Goal: Task Accomplishment & Management: Complete application form

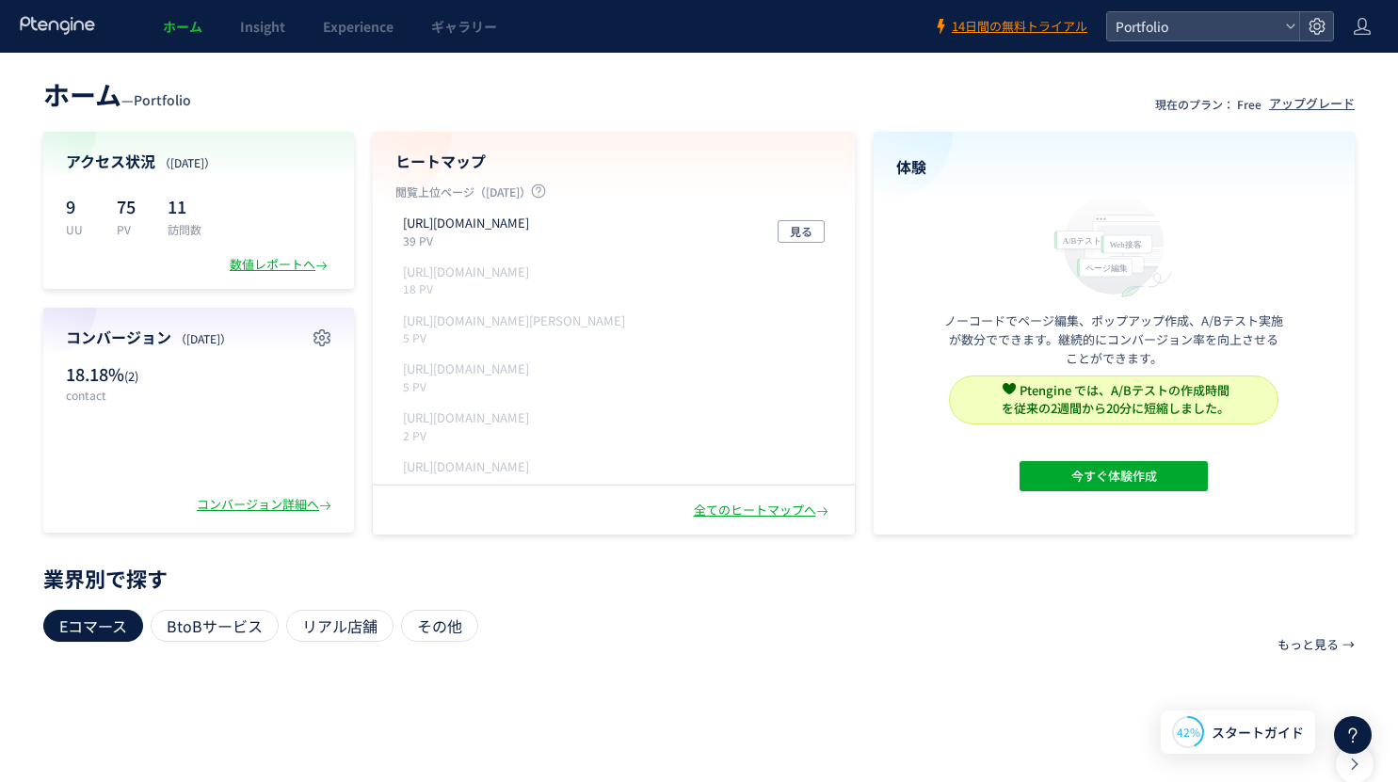
click at [43, 18] on icon at bounding box center [58, 25] width 78 height 19
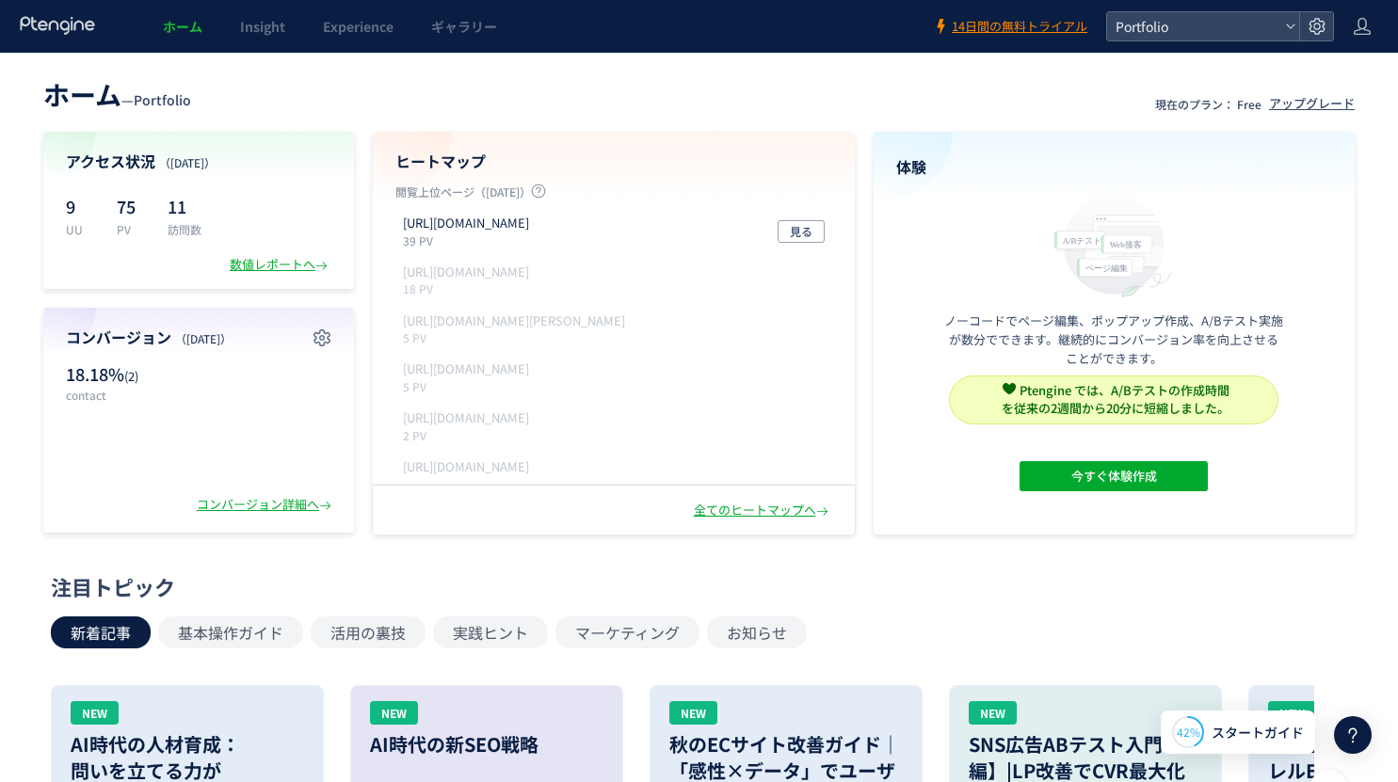
click at [52, 24] on icon at bounding box center [58, 25] width 78 height 19
click at [618, 223] on div "[URL][DOMAIN_NAME] 39 PV 見る" at bounding box center [613, 231] width 437 height 49
click at [1294, 25] on icon at bounding box center [1290, 26] width 11 height 11
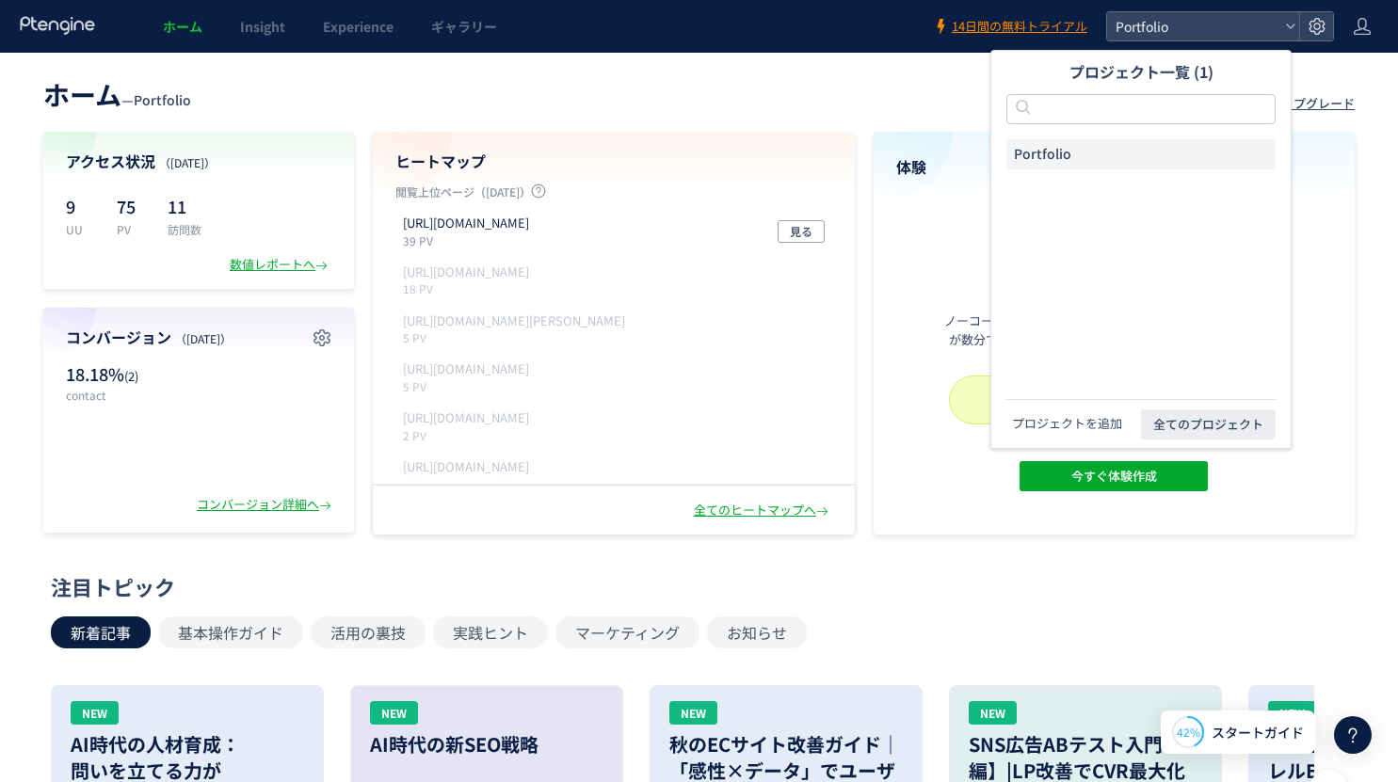
click at [1069, 425] on button "プロジェクトを追加" at bounding box center [1066, 423] width 121 height 19
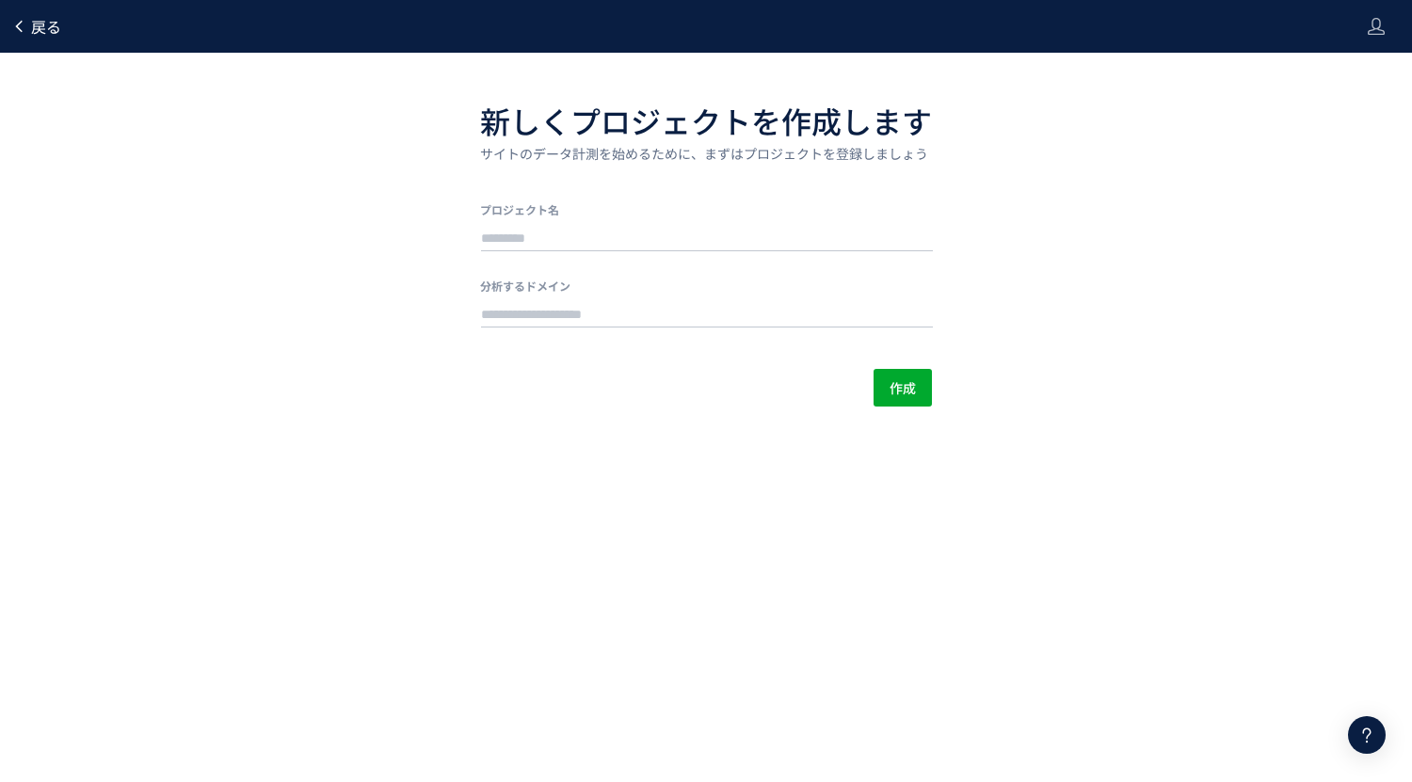
click at [44, 29] on span "戻る" at bounding box center [46, 26] width 30 height 23
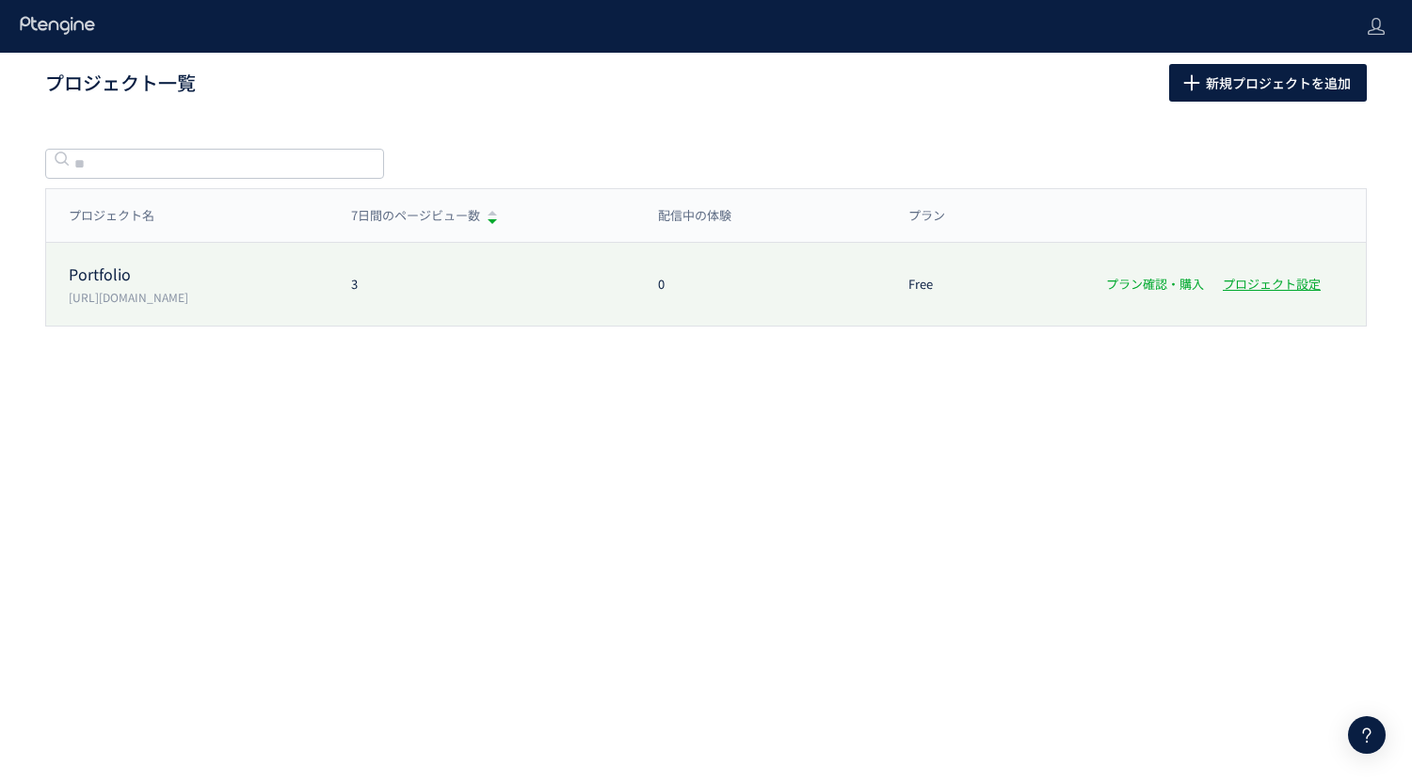
click at [1150, 290] on link "プラン確認・購入" at bounding box center [1155, 284] width 98 height 18
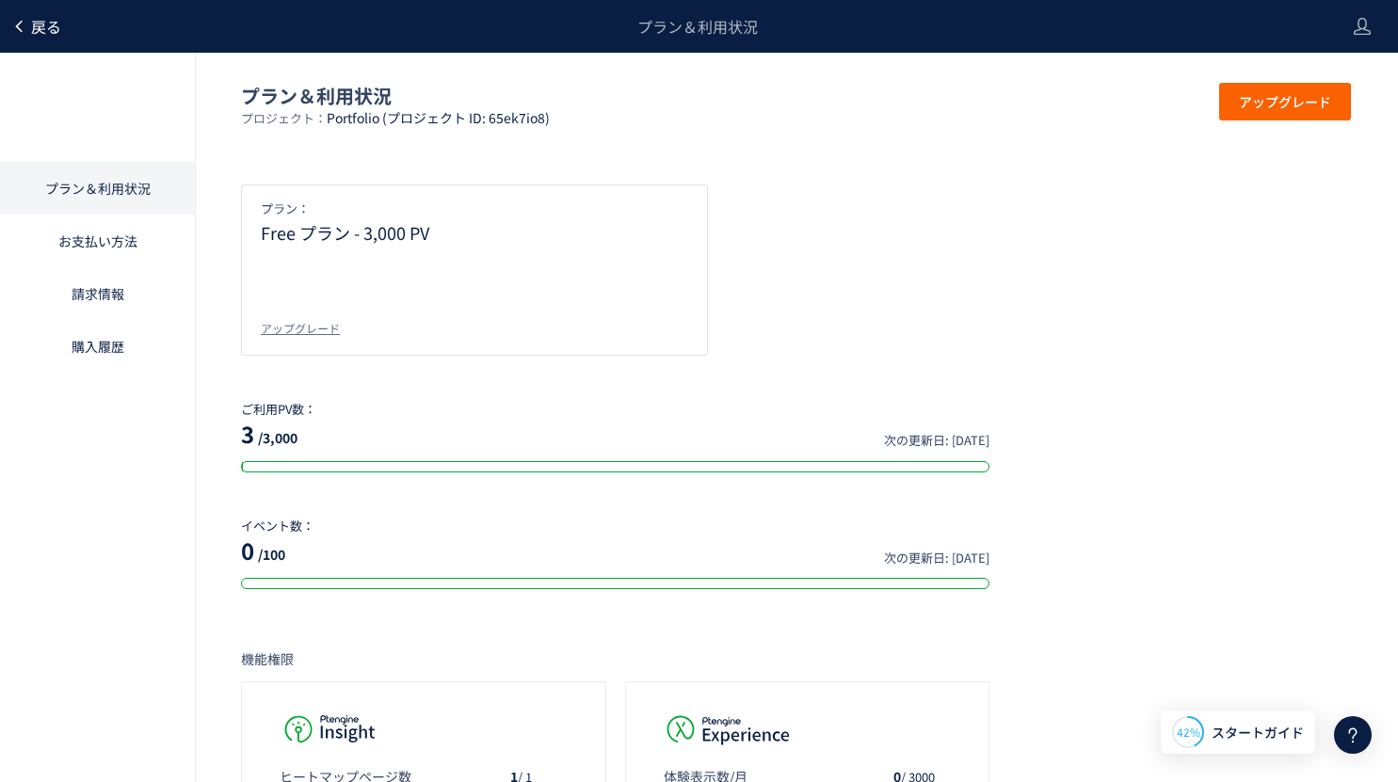
click at [23, 33] on icon at bounding box center [18, 26] width 15 height 15
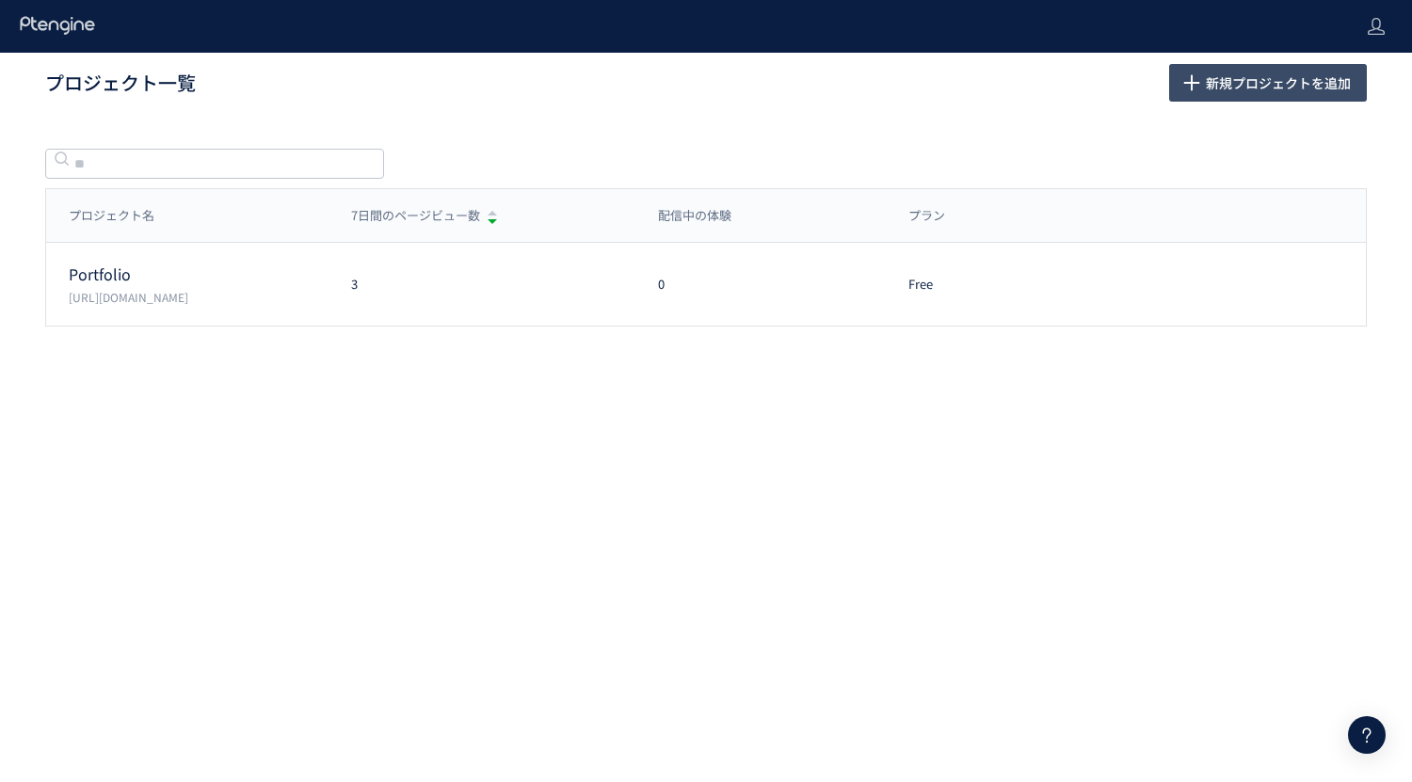
click at [1192, 85] on use "button" at bounding box center [1192, 82] width 16 height 16
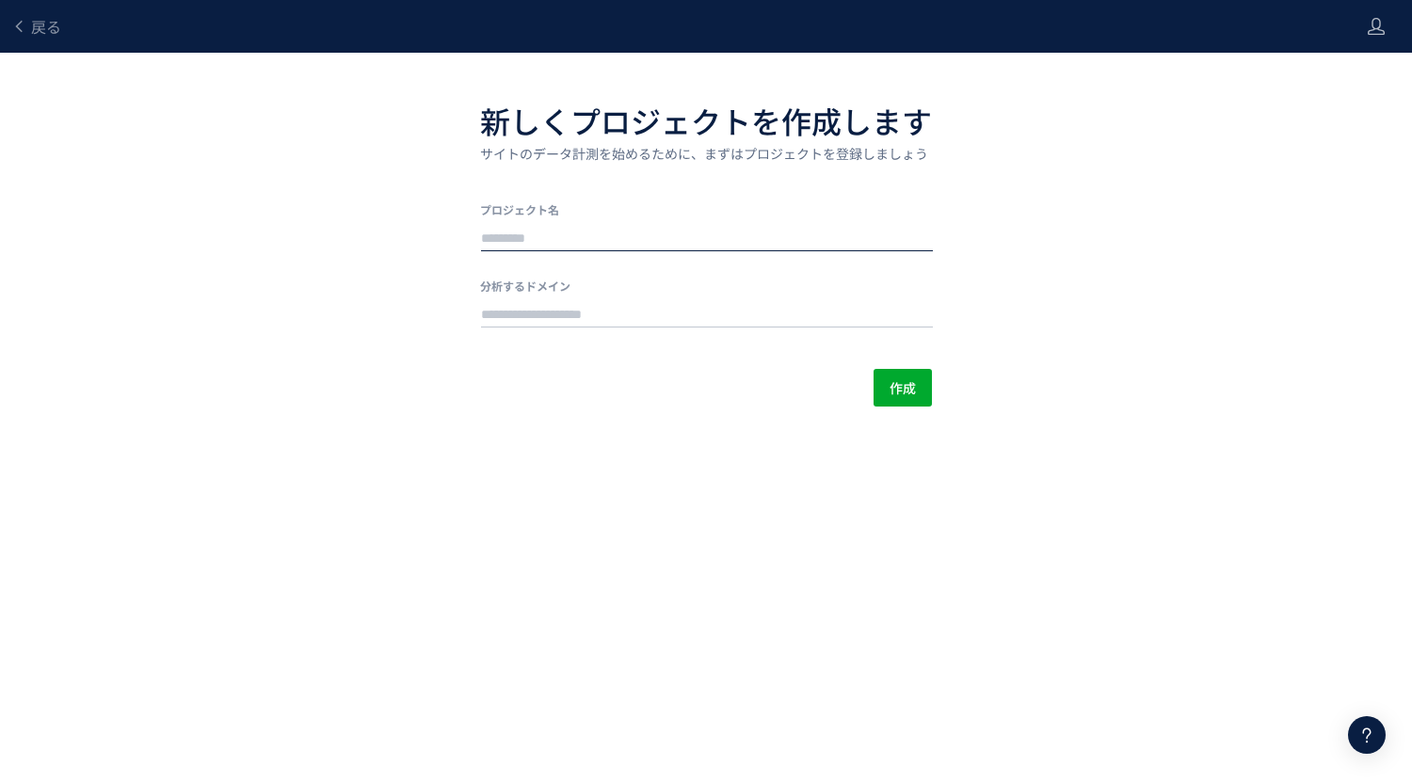
click at [517, 234] on input "text" at bounding box center [707, 239] width 452 height 26
type input "*"
type input "*******"
click at [511, 315] on input "text" at bounding box center [707, 315] width 452 height 26
paste input "**********"
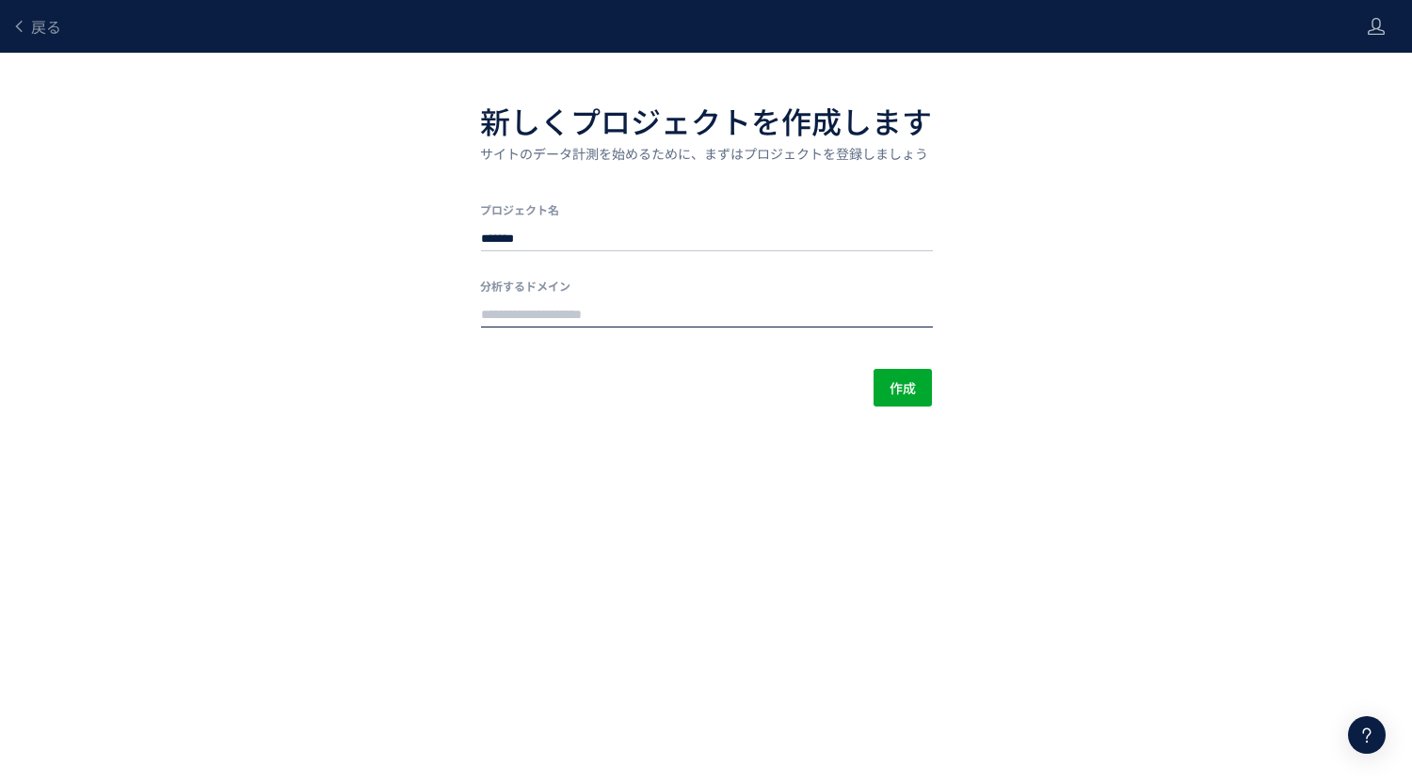
type input "**********"
click at [41, 26] on span "戻る" at bounding box center [46, 26] width 30 height 23
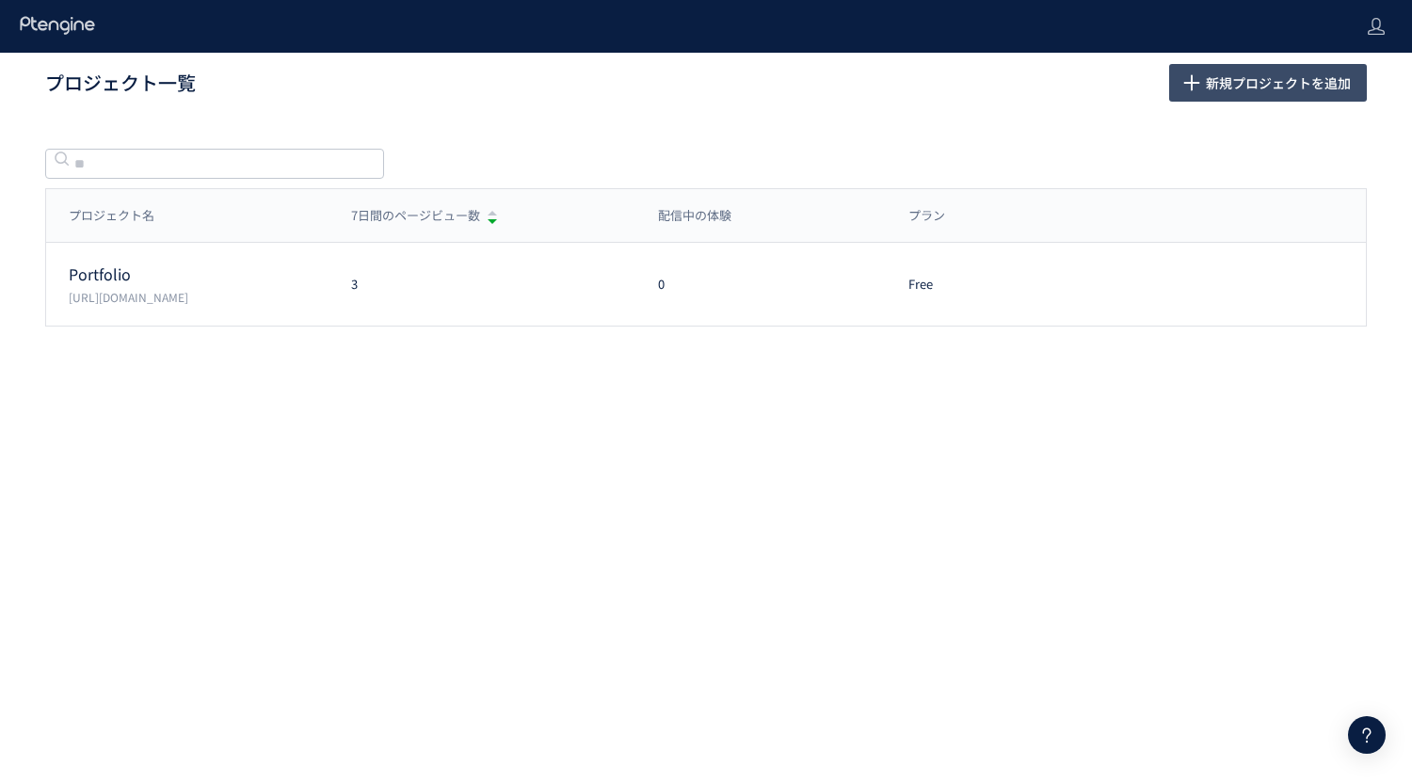
click at [1189, 83] on use "button" at bounding box center [1192, 82] width 16 height 16
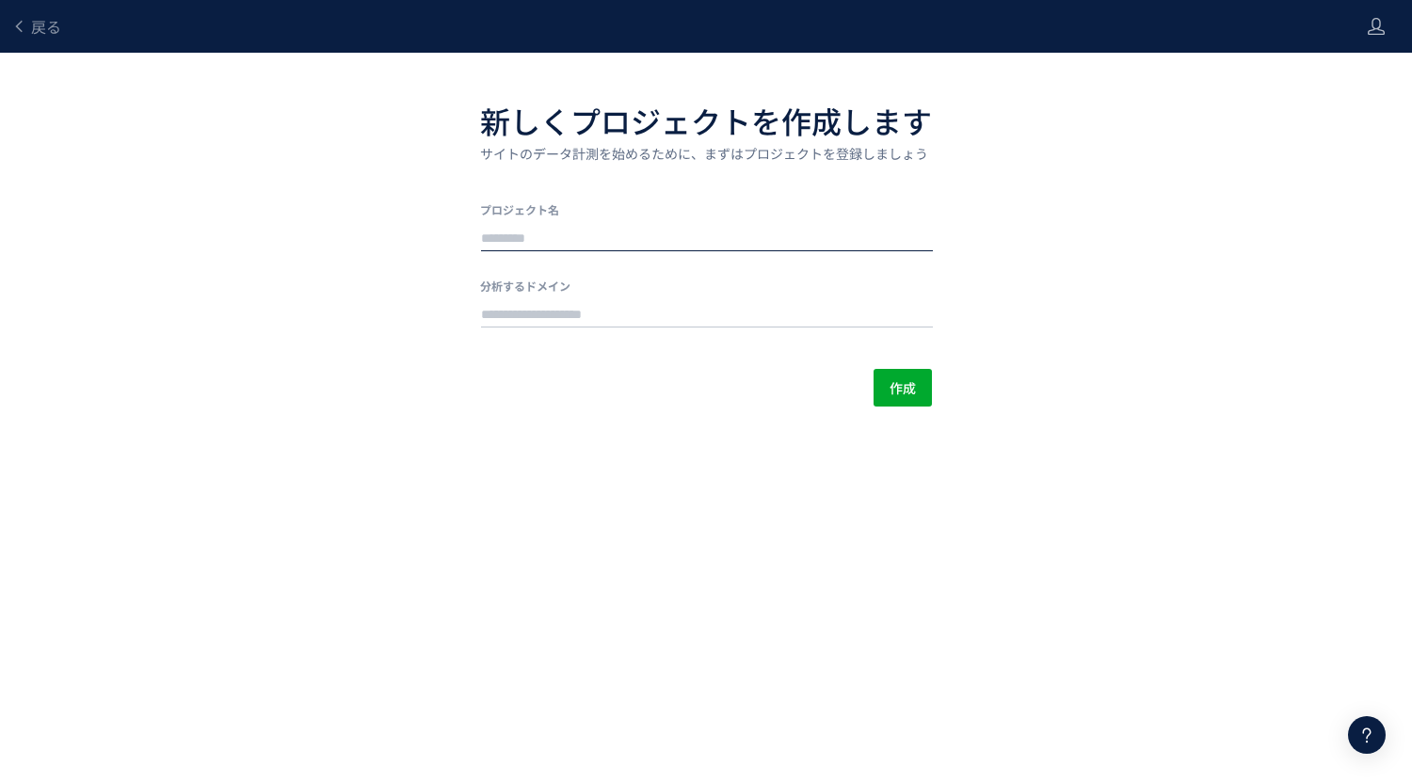
click at [605, 243] on input "text" at bounding box center [707, 239] width 452 height 26
type input "*"
type input "*******"
click at [559, 318] on input "text" at bounding box center [707, 315] width 452 height 26
type input "**********"
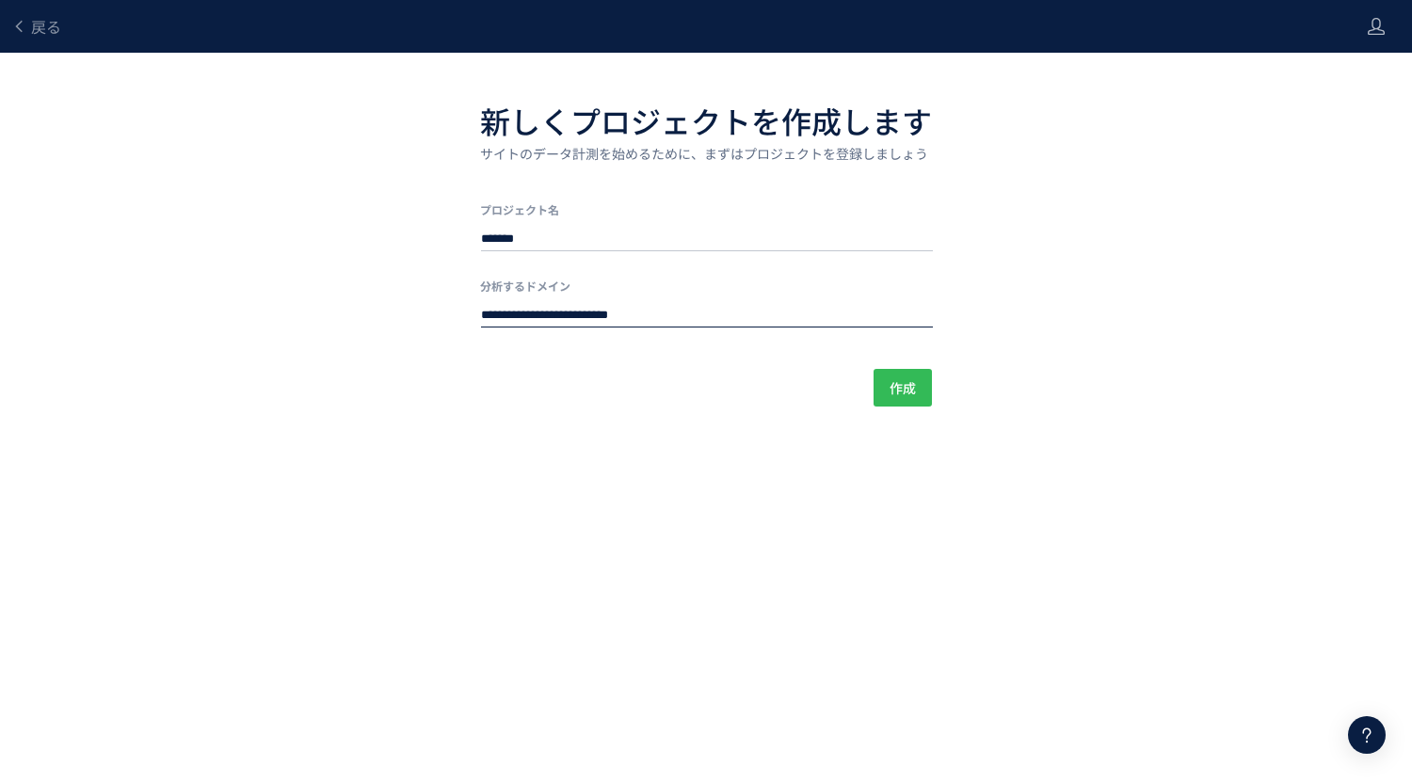
click at [913, 388] on span "作成" at bounding box center [903, 388] width 26 height 38
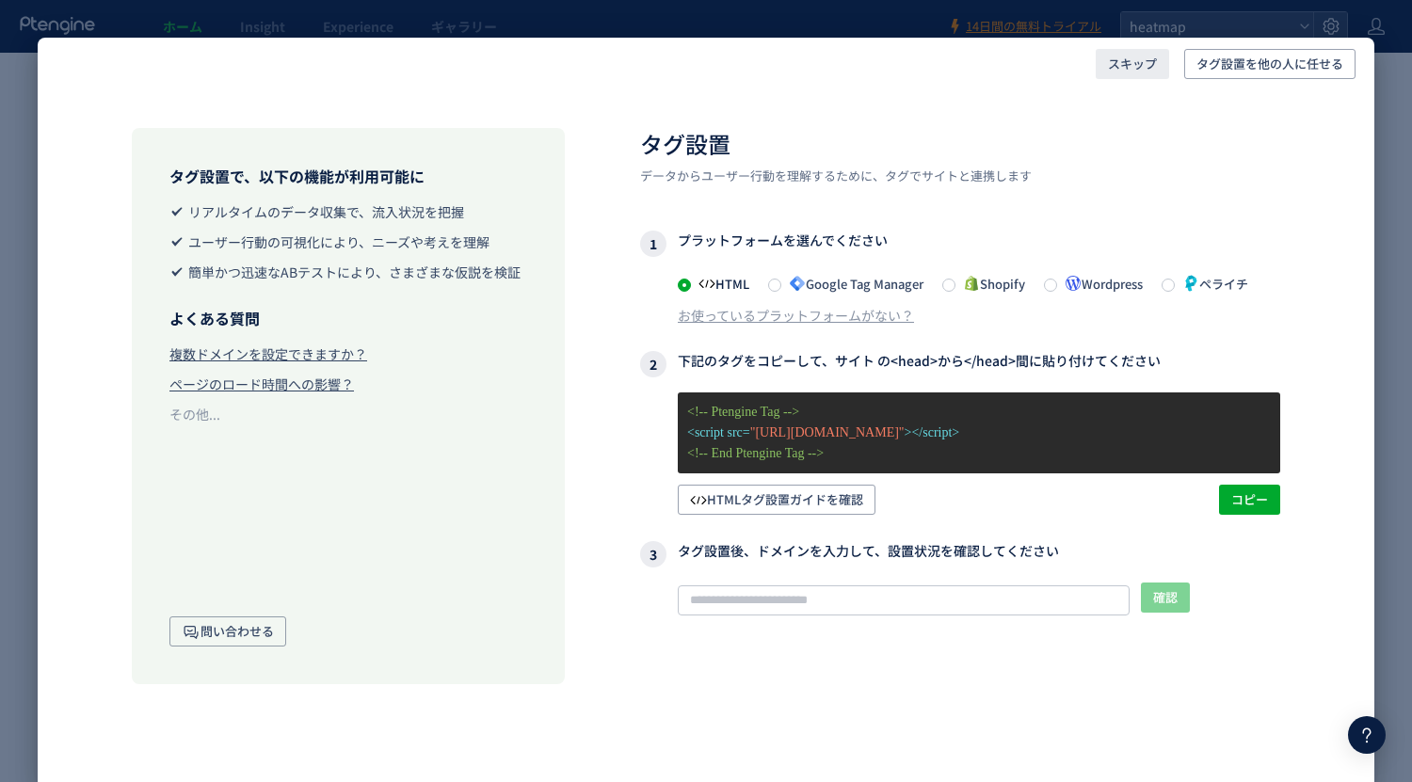
click at [1124, 63] on span "スキップ" at bounding box center [1132, 64] width 49 height 30
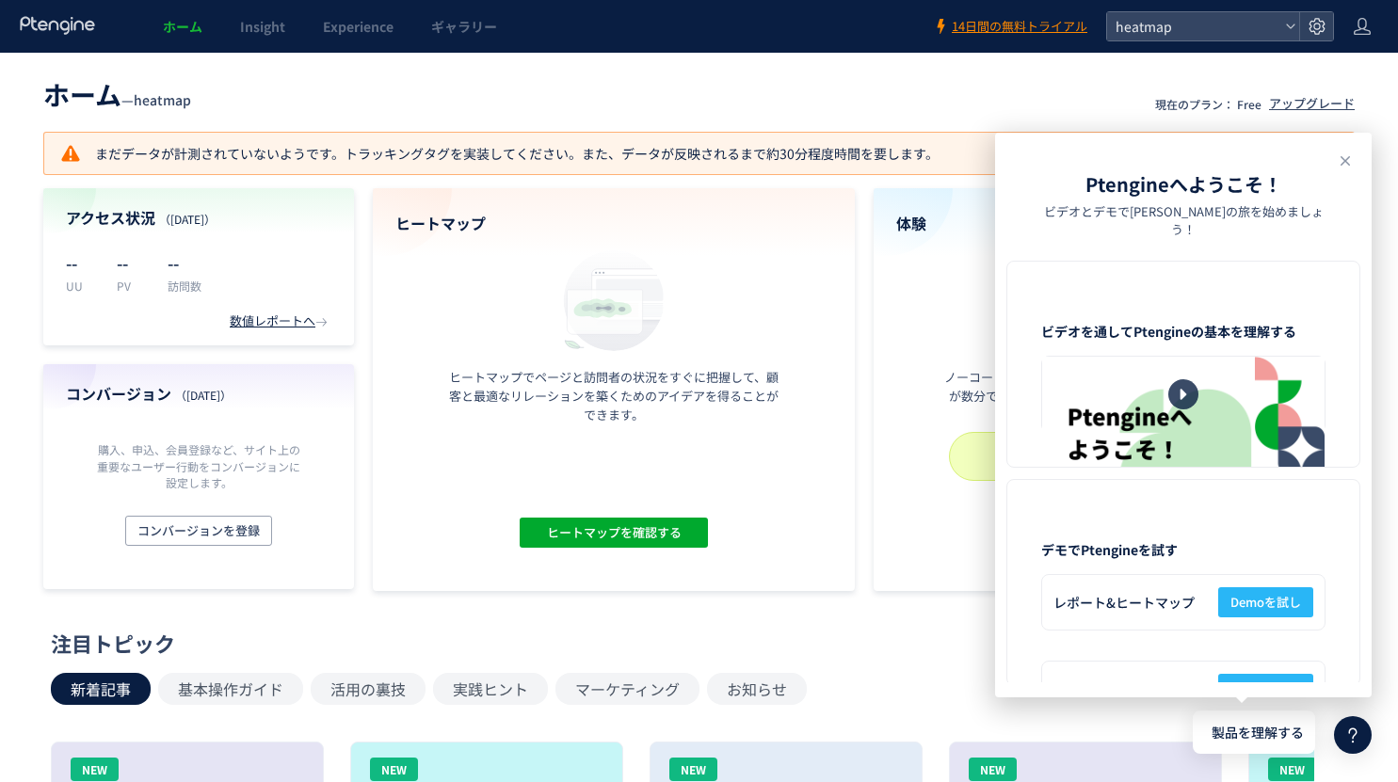
click at [434, 227] on h4 "ヒートマップ" at bounding box center [613, 224] width 437 height 22
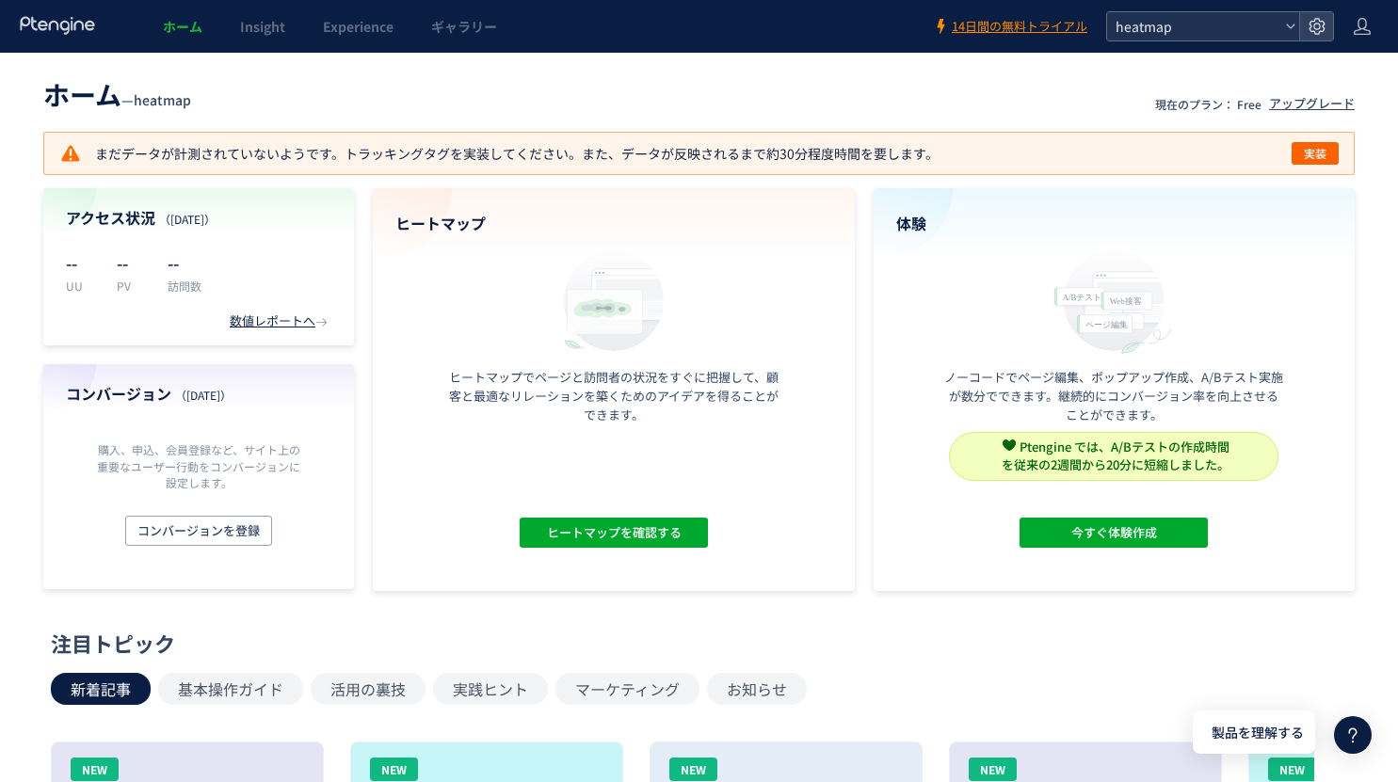
click at [1292, 24] on icon at bounding box center [1290, 26] width 11 height 11
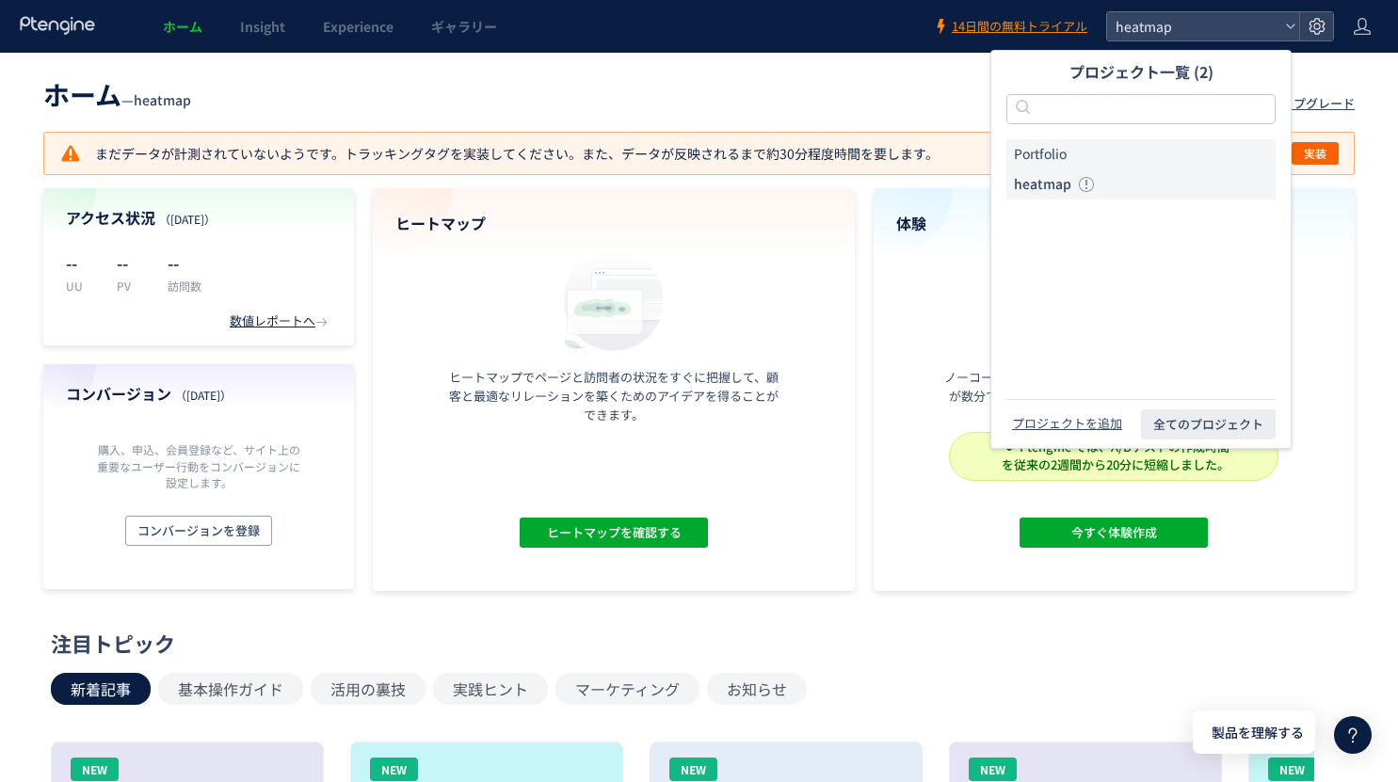
click at [0, 0] on li "Portfolio" at bounding box center [0, 0] width 0 height 0
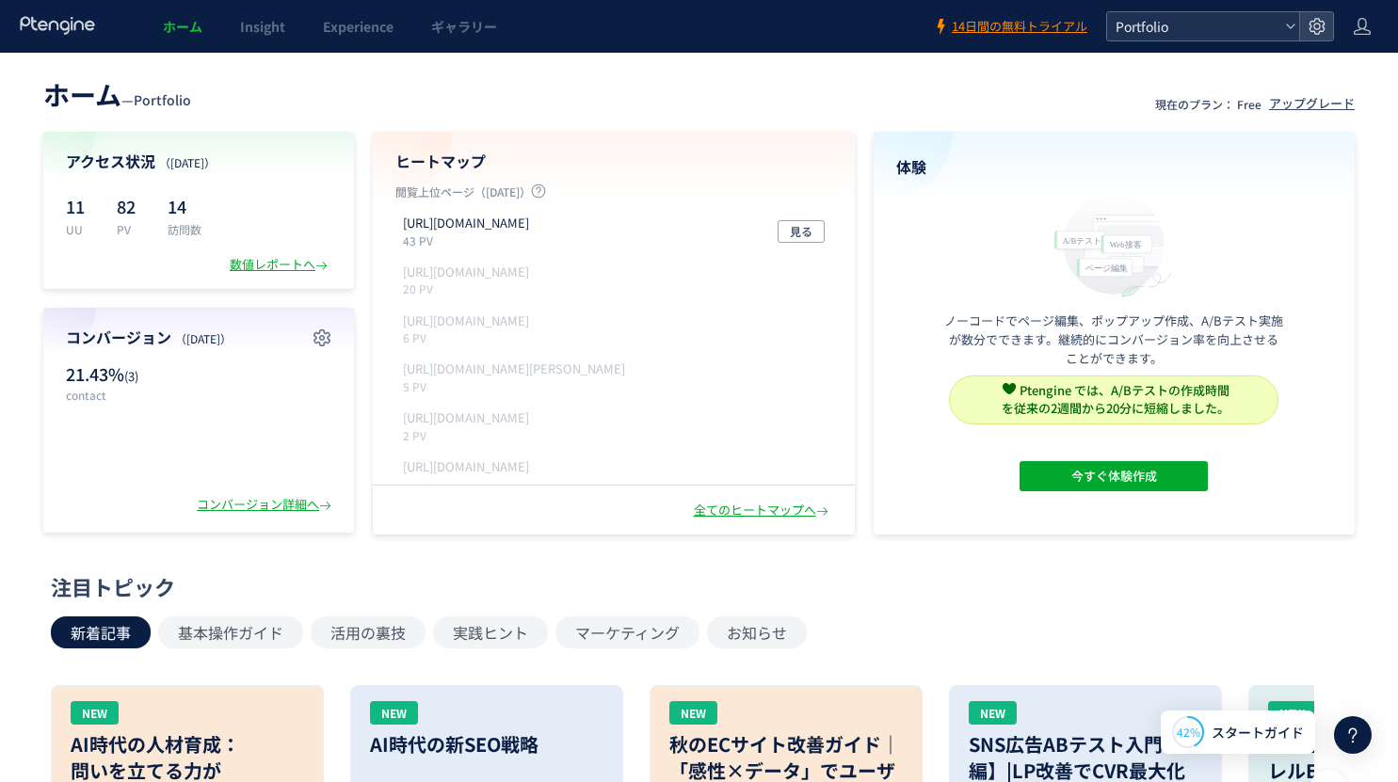
click at [1287, 28] on icon at bounding box center [1290, 26] width 11 height 11
click at [1287, 27] on icon at bounding box center [1290, 26] width 11 height 11
click at [1289, 23] on icon at bounding box center [1290, 26] width 11 height 11
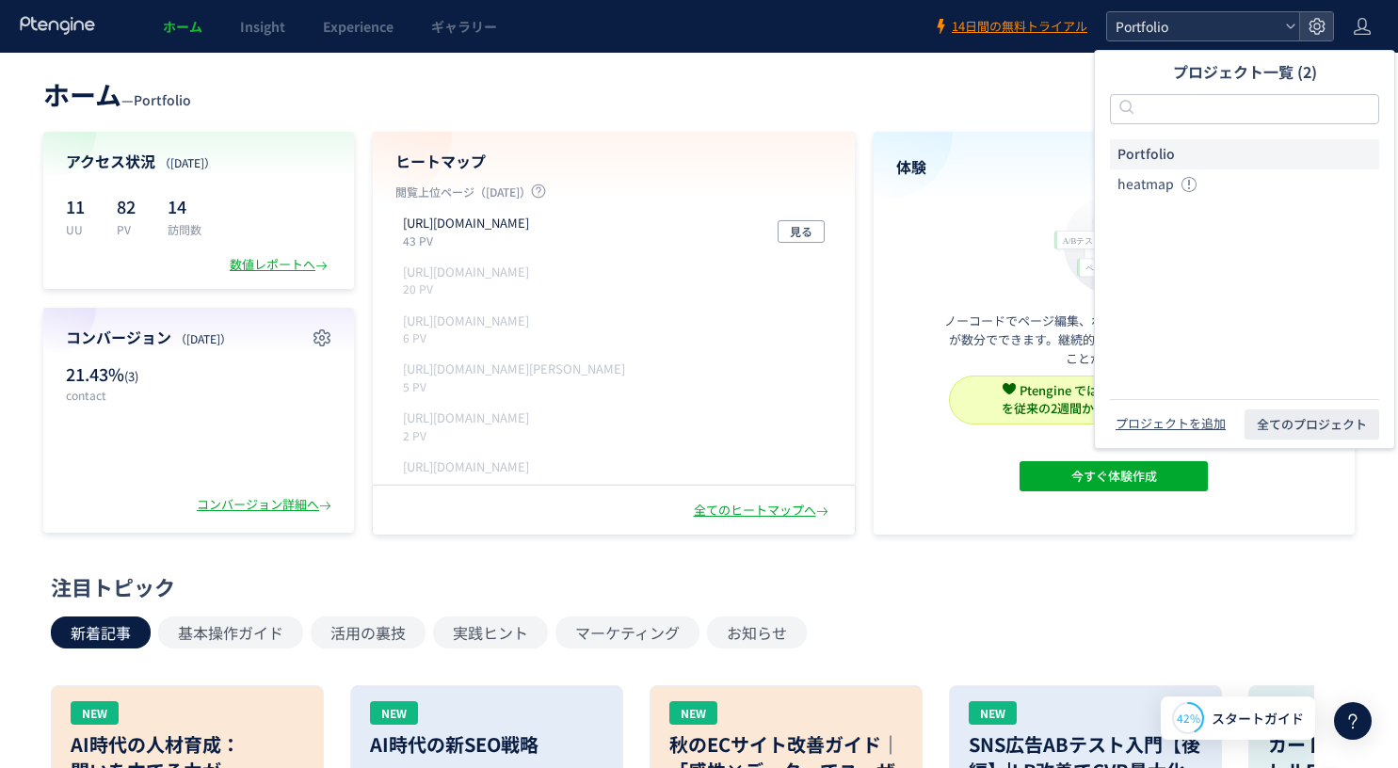
click at [1292, 24] on icon at bounding box center [1290, 26] width 11 height 11
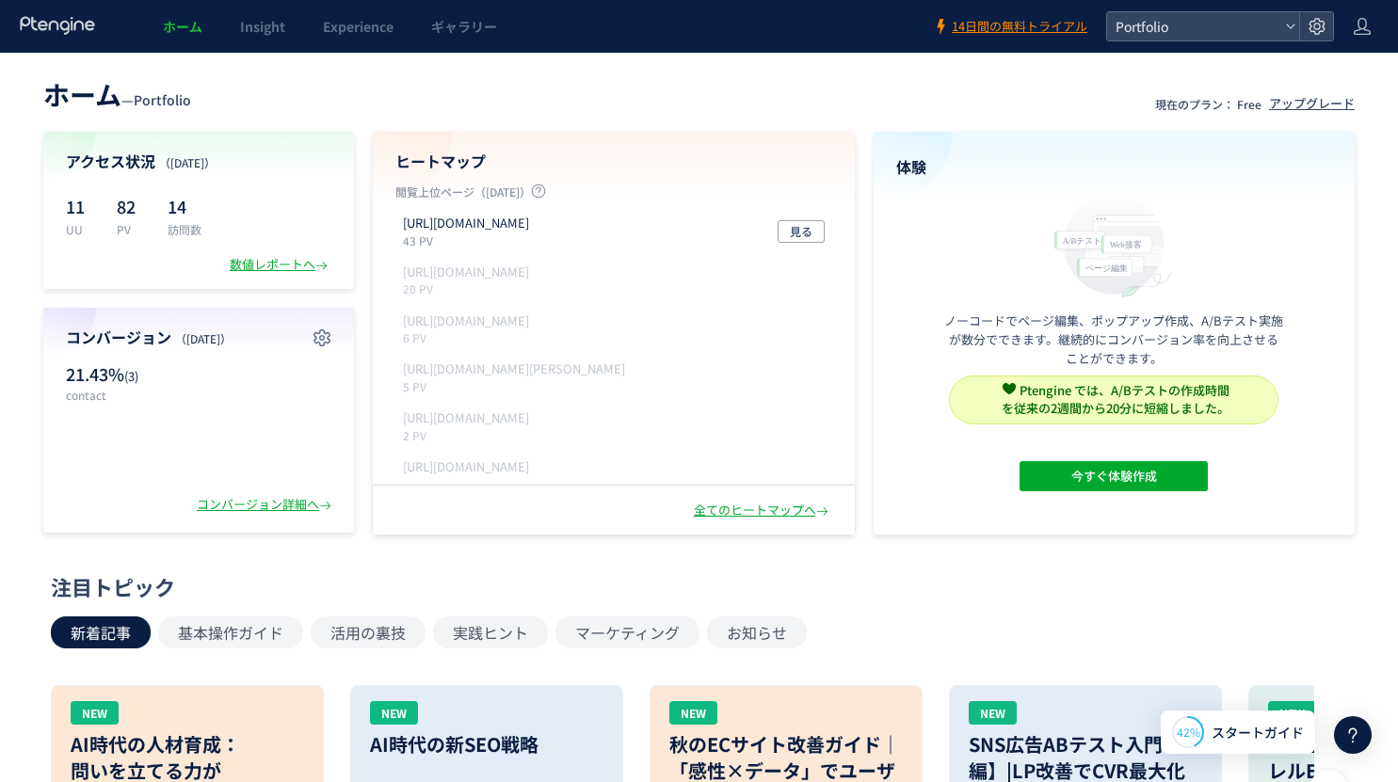
click at [1145, 191] on img at bounding box center [1113, 244] width 137 height 110
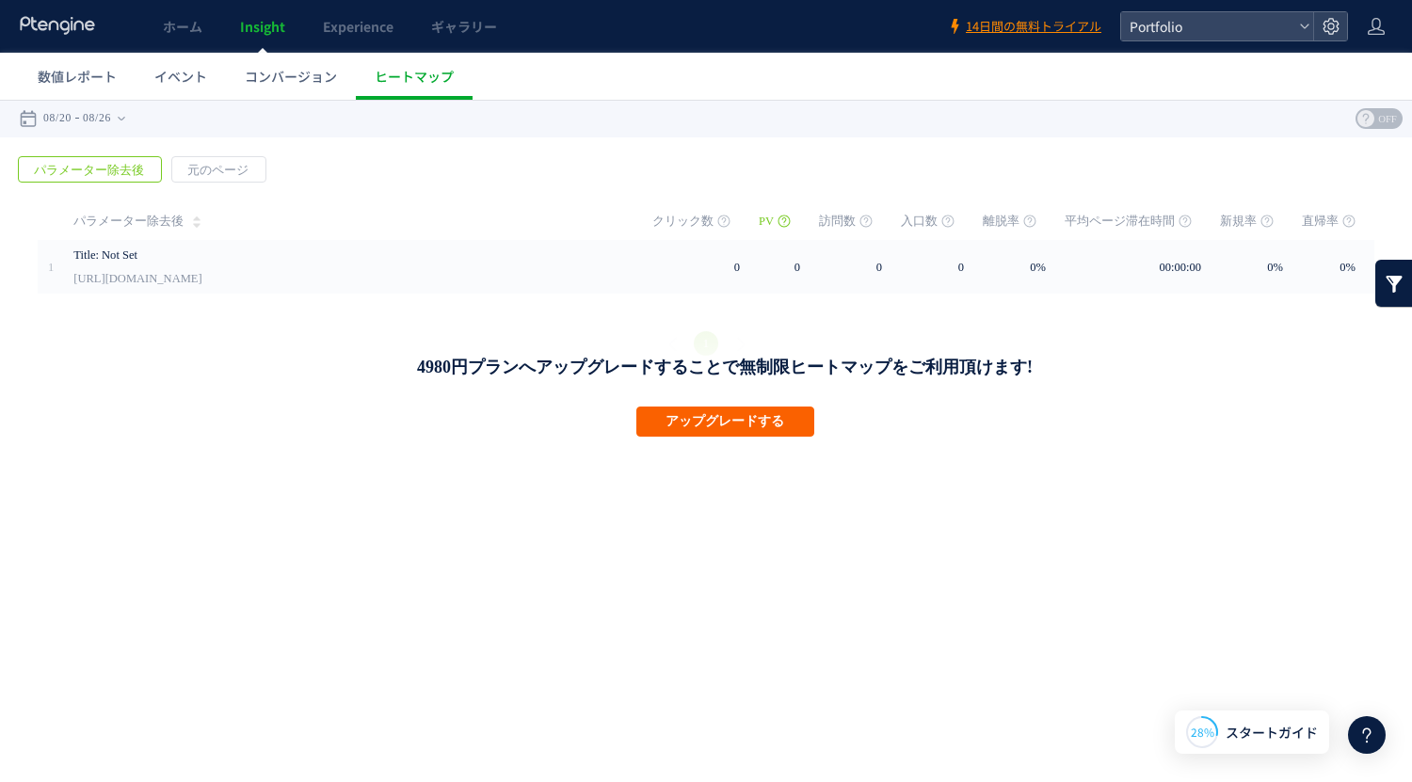
click at [740, 424] on button "アップグレードする" at bounding box center [725, 422] width 178 height 30
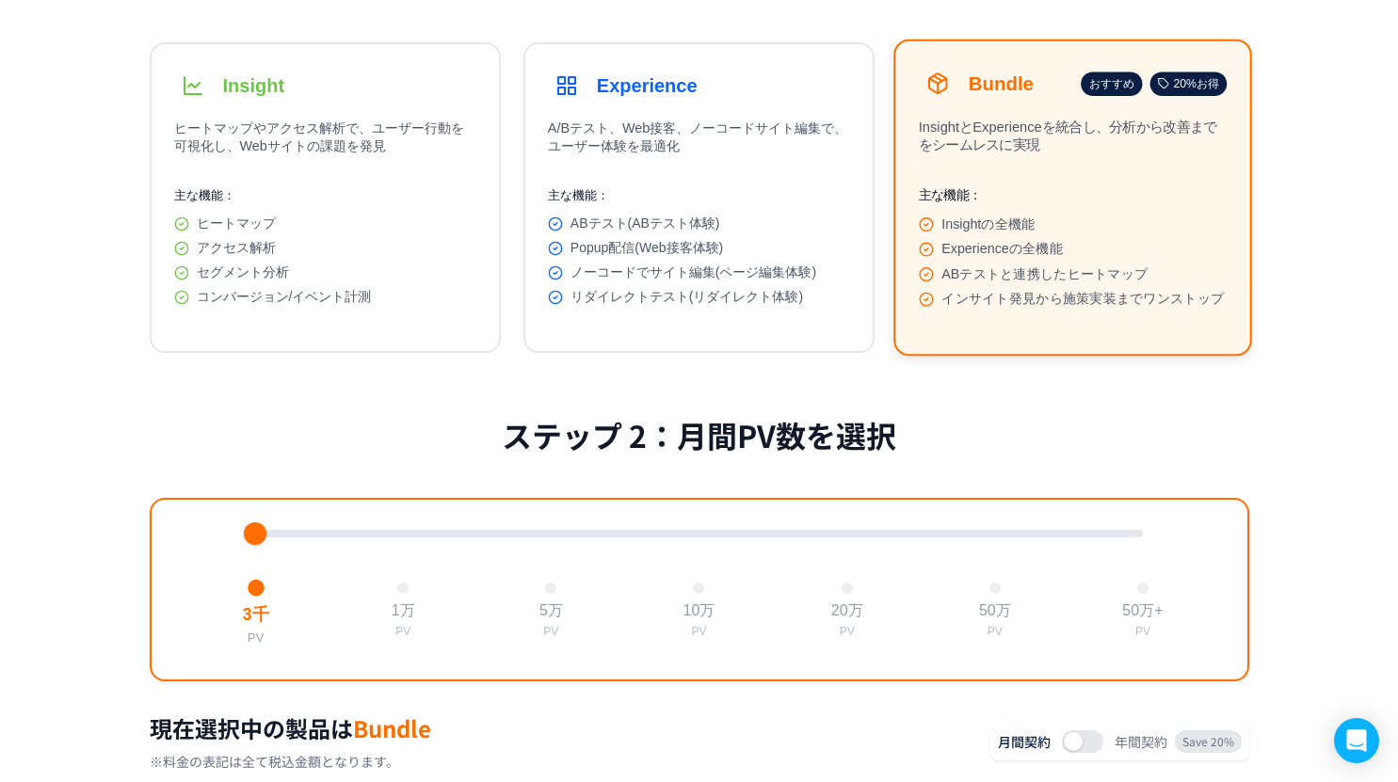
scroll to position [333, 0]
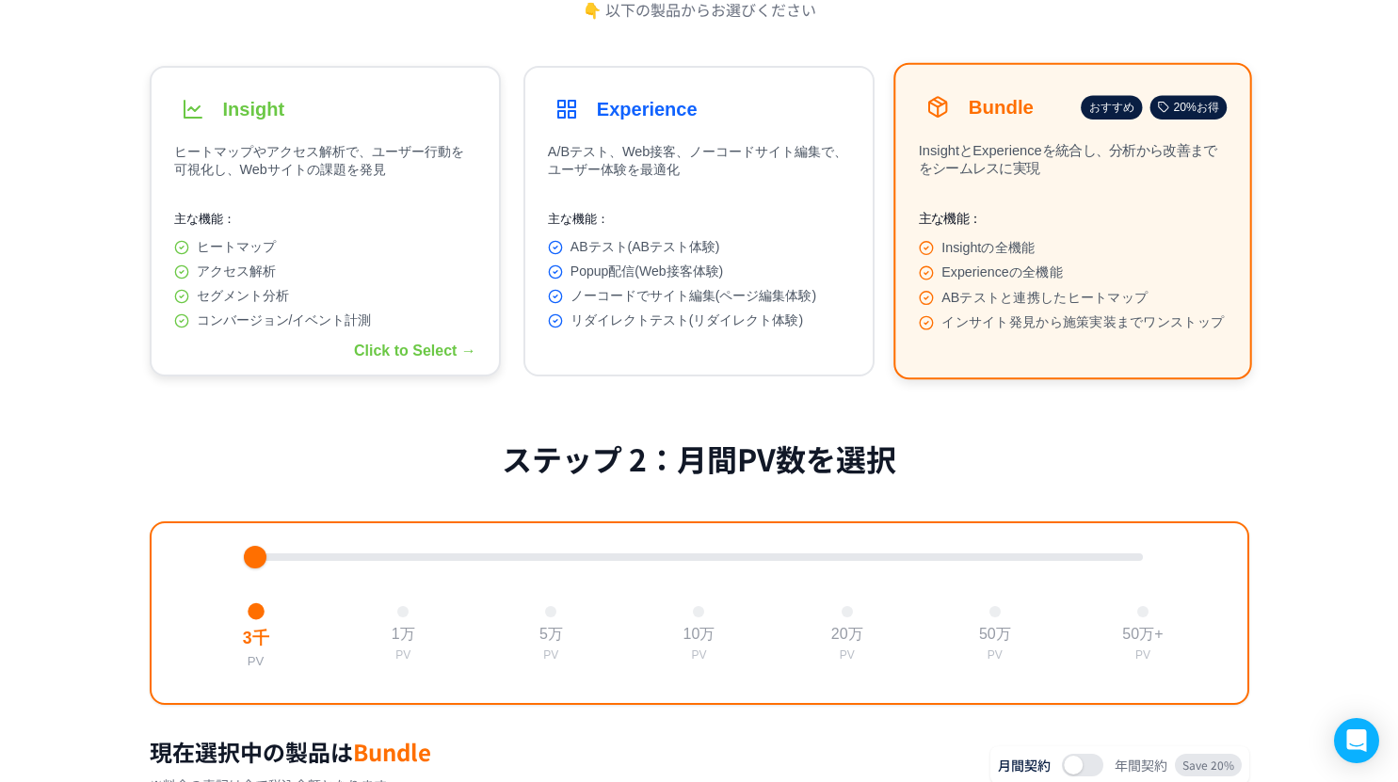
click at [313, 131] on button "Insight ヒートマップやアクセス解析で、ユーザー行動を可視化し、Webサイトの課題を発見 主な機能： ヒートマップ アクセス解析 セグメント分析 コンバ…" at bounding box center [325, 221] width 351 height 311
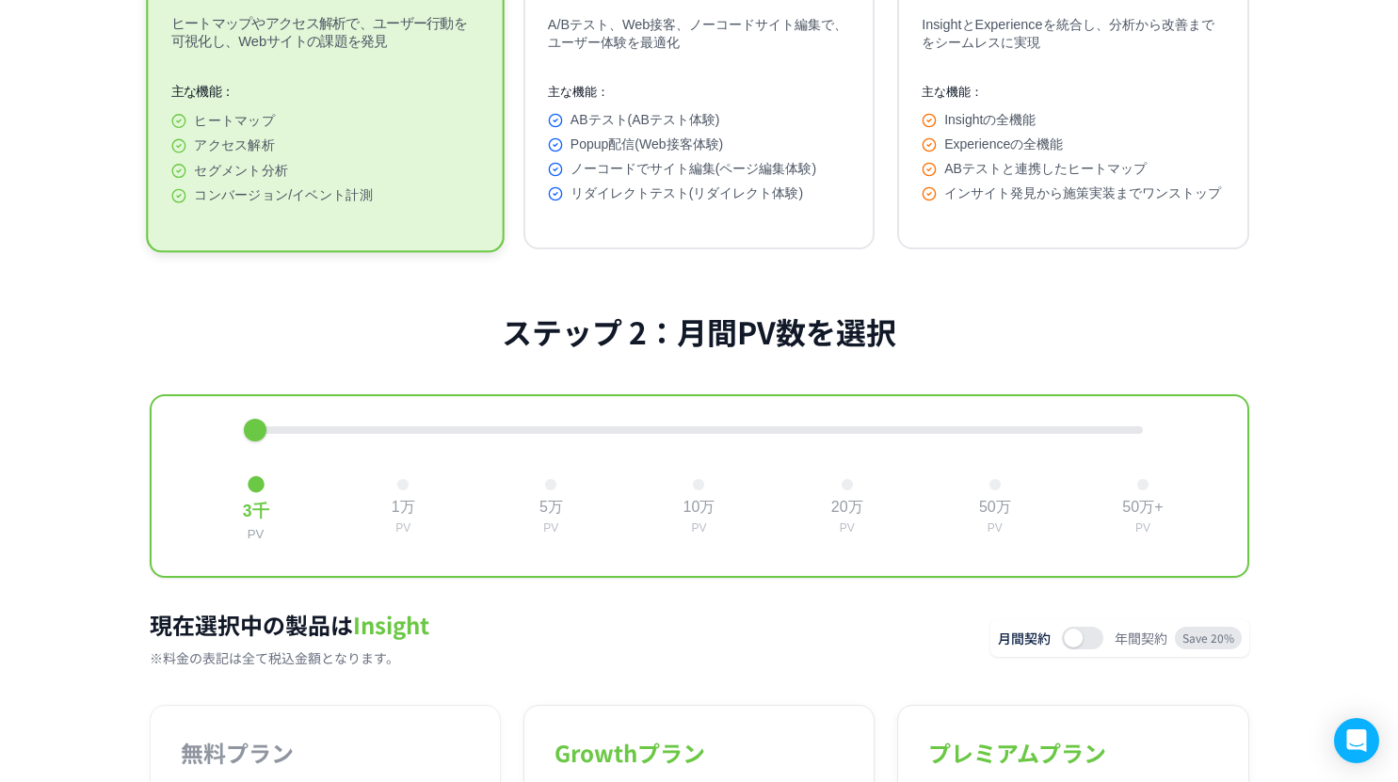
scroll to position [382, 0]
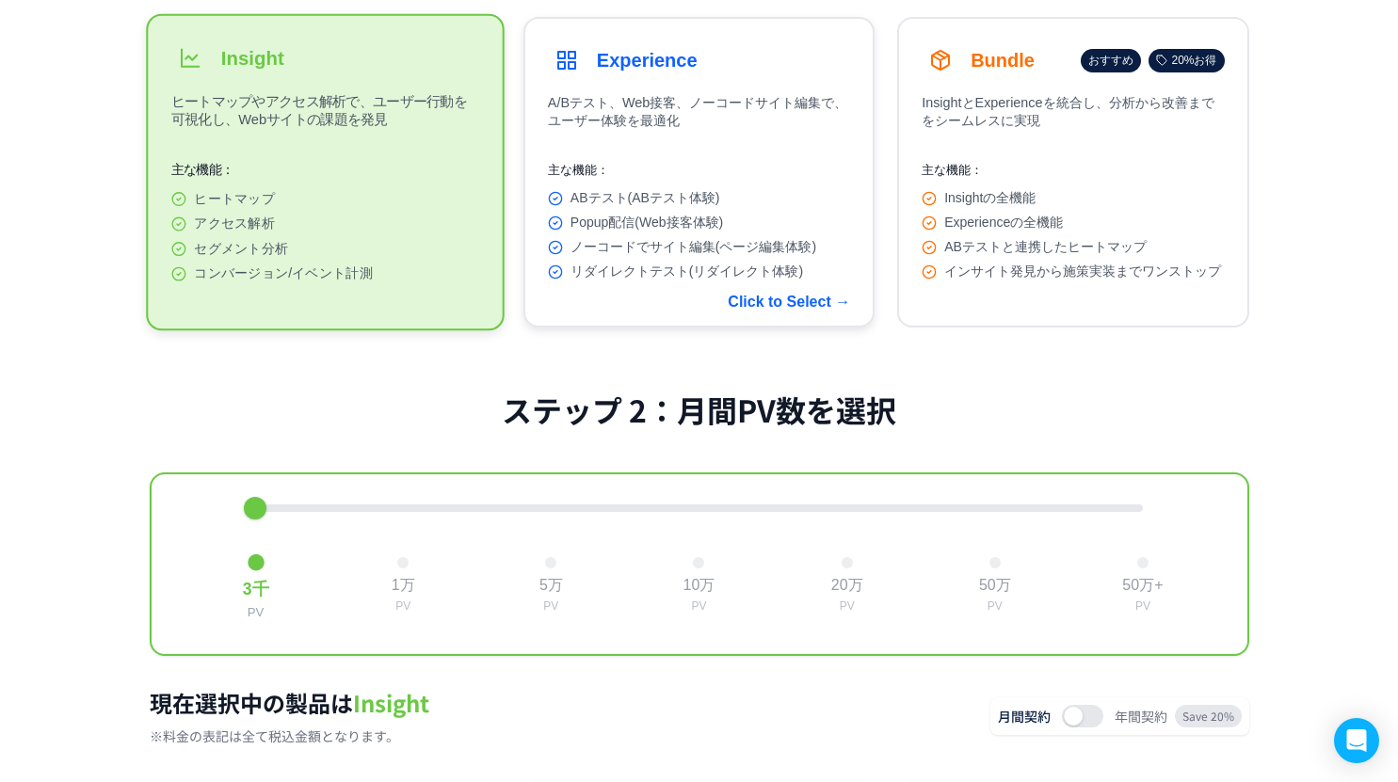
click at [736, 94] on p "A/Bテスト、Web接客、ノーコードサイト編集で、ユーザー体験を最適化" at bounding box center [699, 116] width 302 height 45
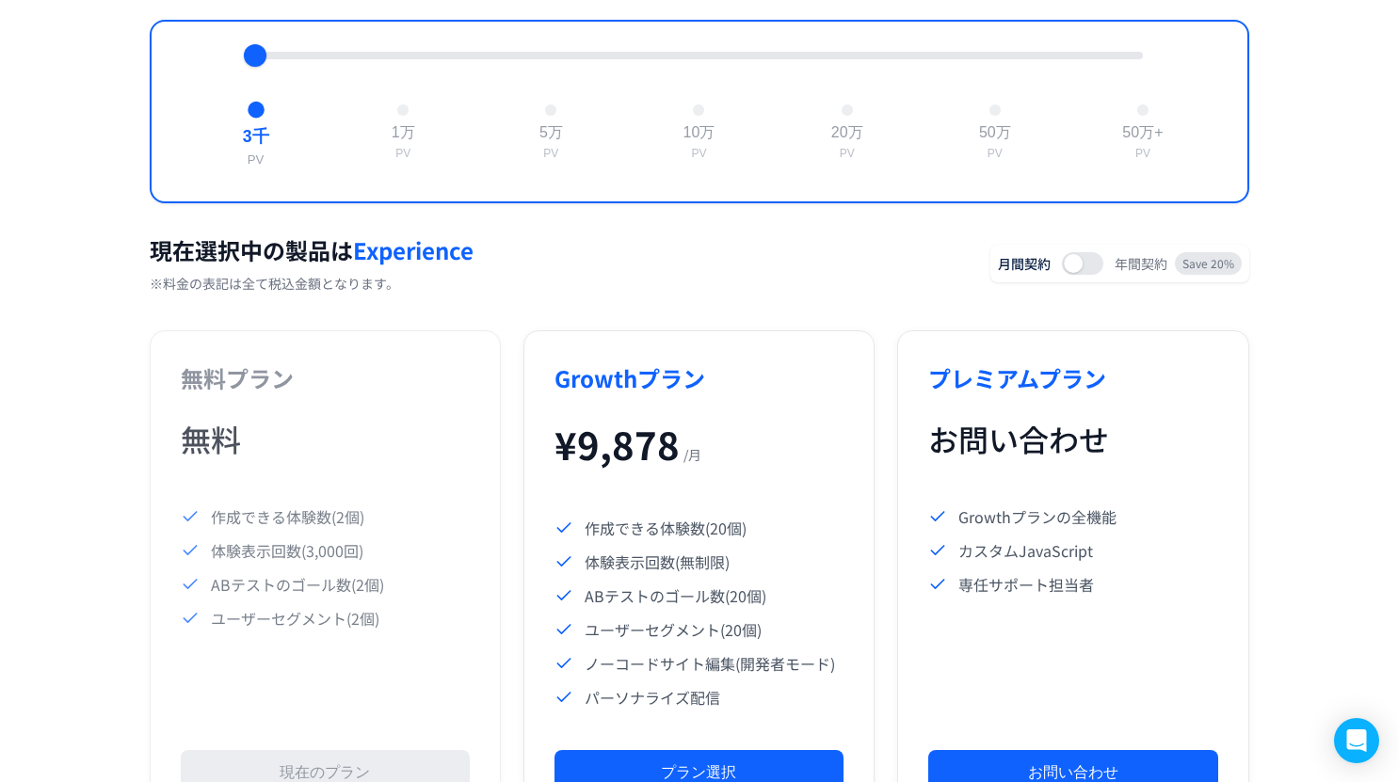
scroll to position [842, 0]
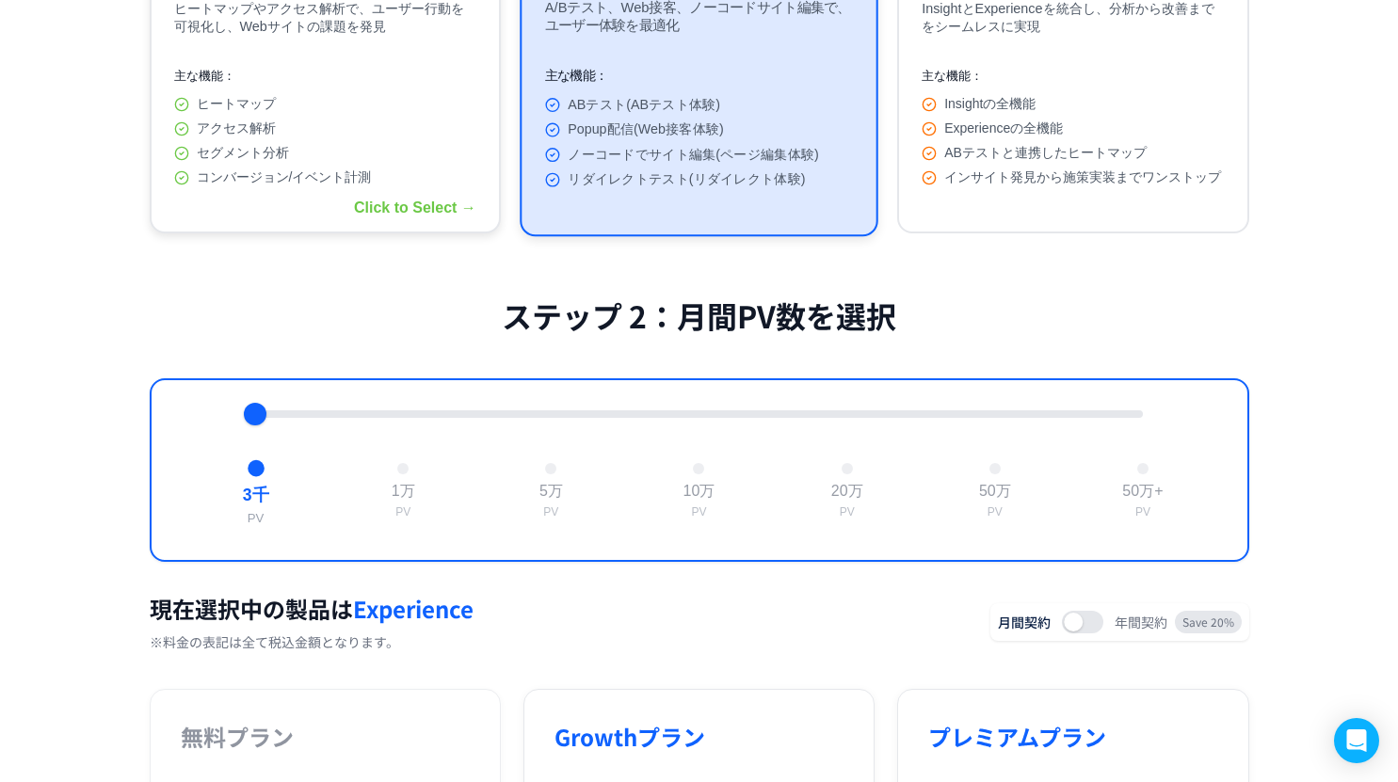
click at [310, 105] on div "ヒートマップ" at bounding box center [325, 104] width 302 height 17
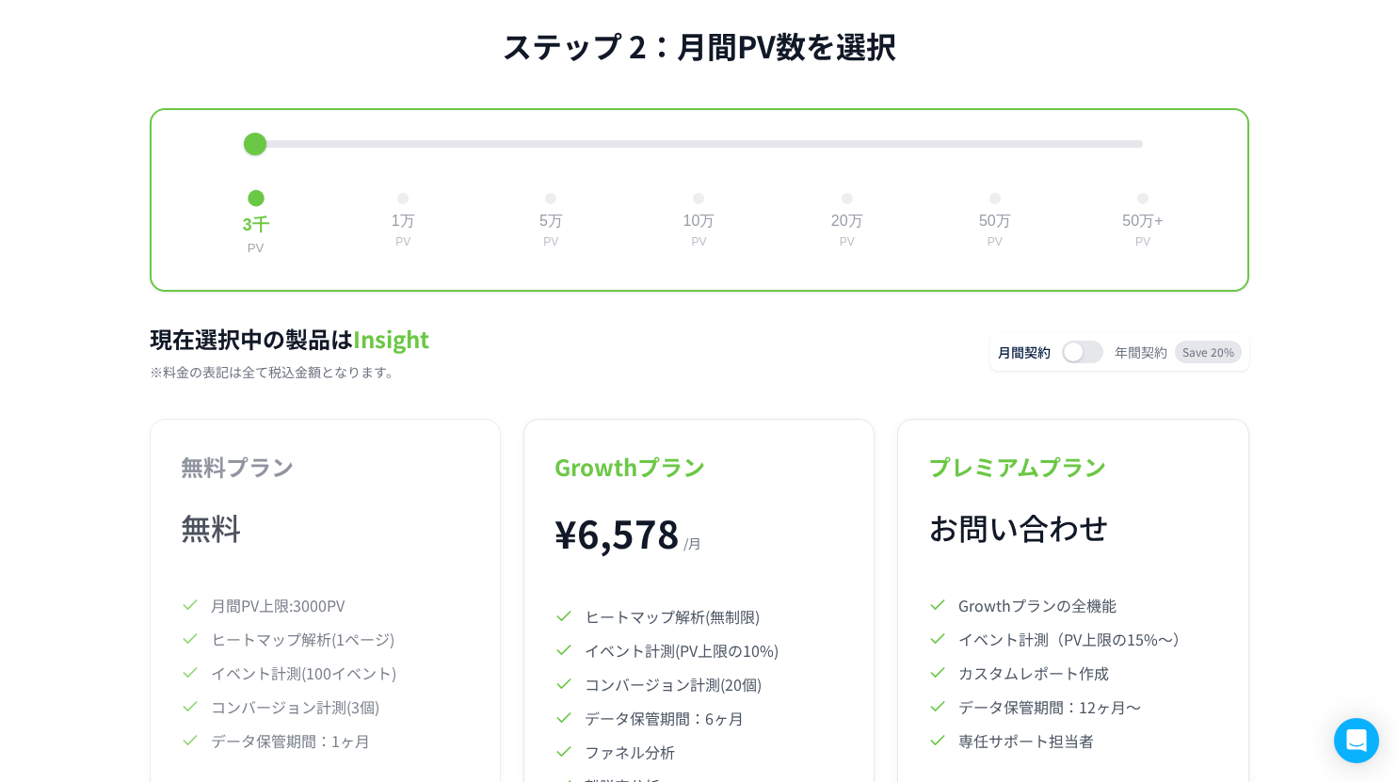
scroll to position [749, 0]
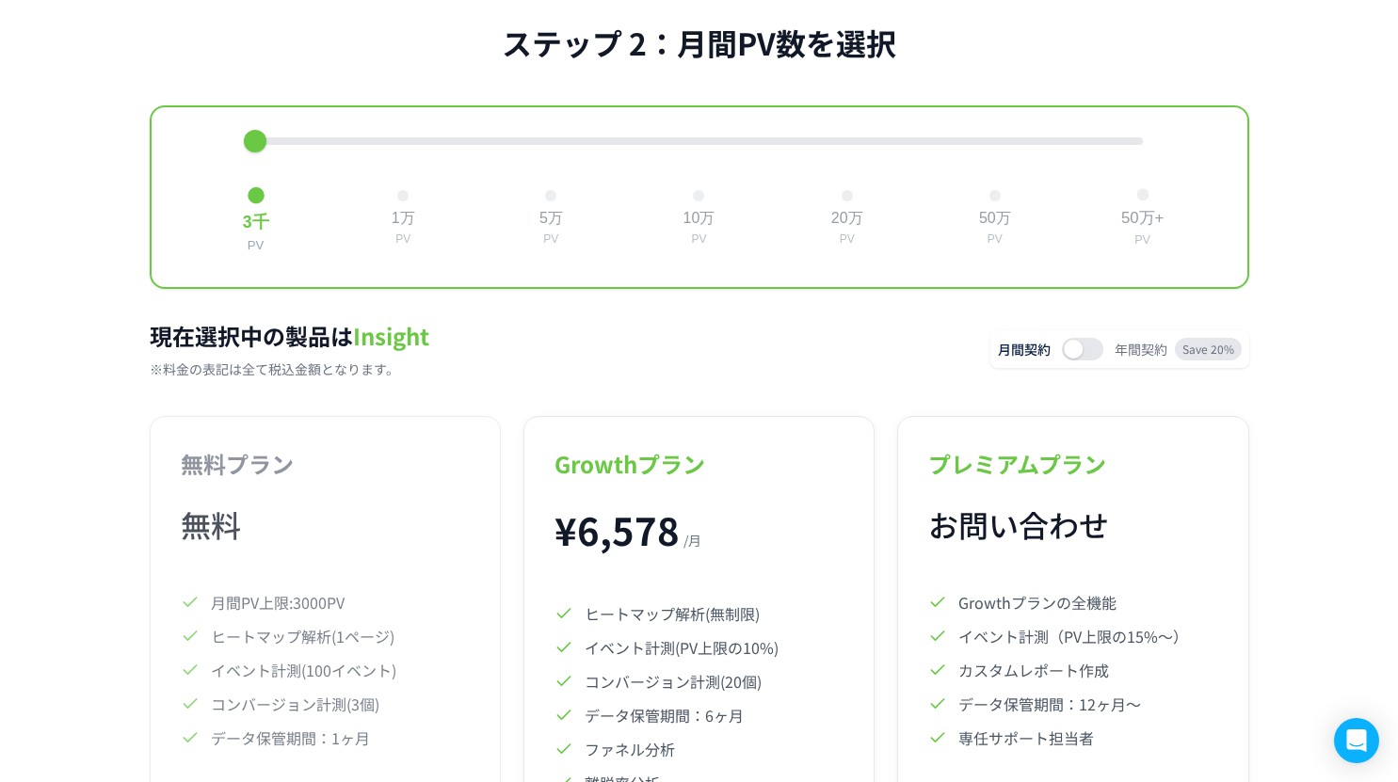
click at [1154, 199] on button "50万+ PV" at bounding box center [1143, 218] width 58 height 74
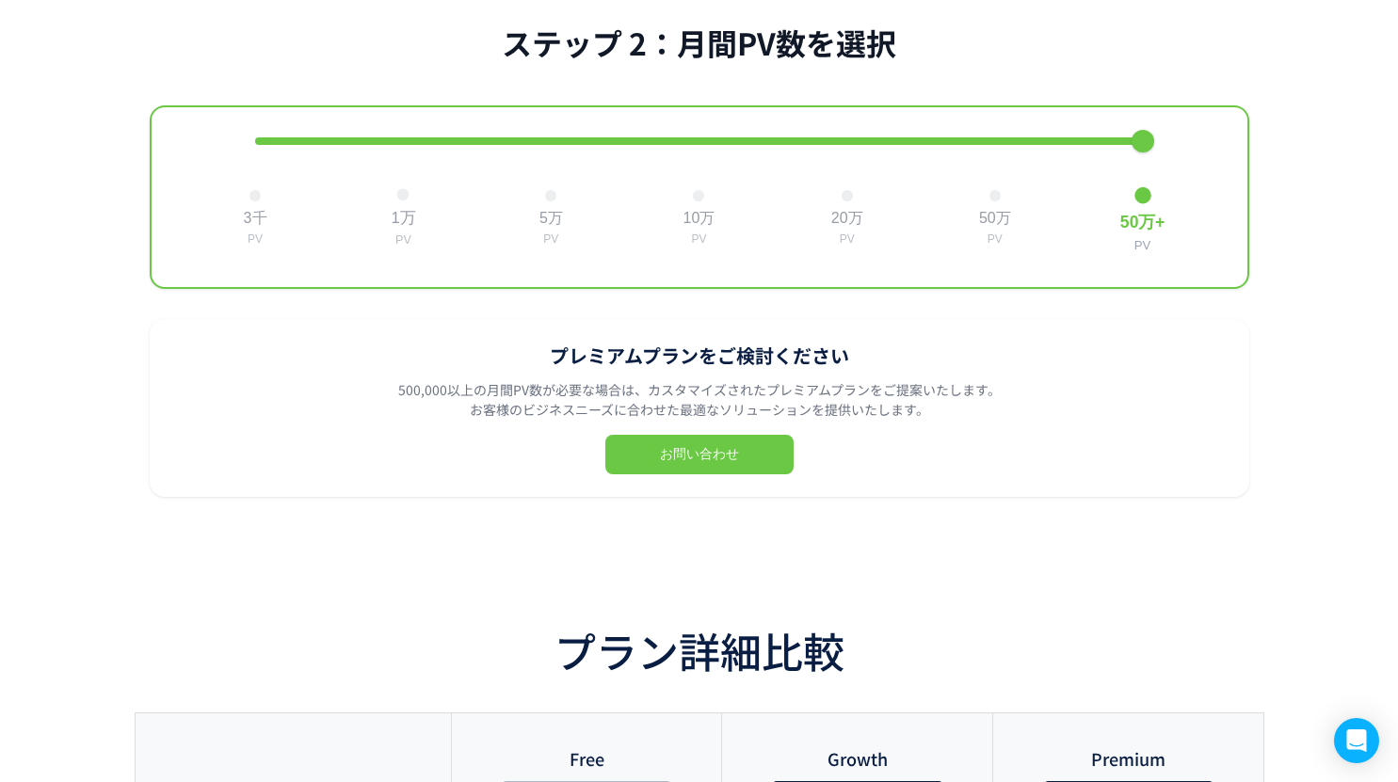
click at [403, 208] on button "1万 PV" at bounding box center [403, 218] width 40 height 74
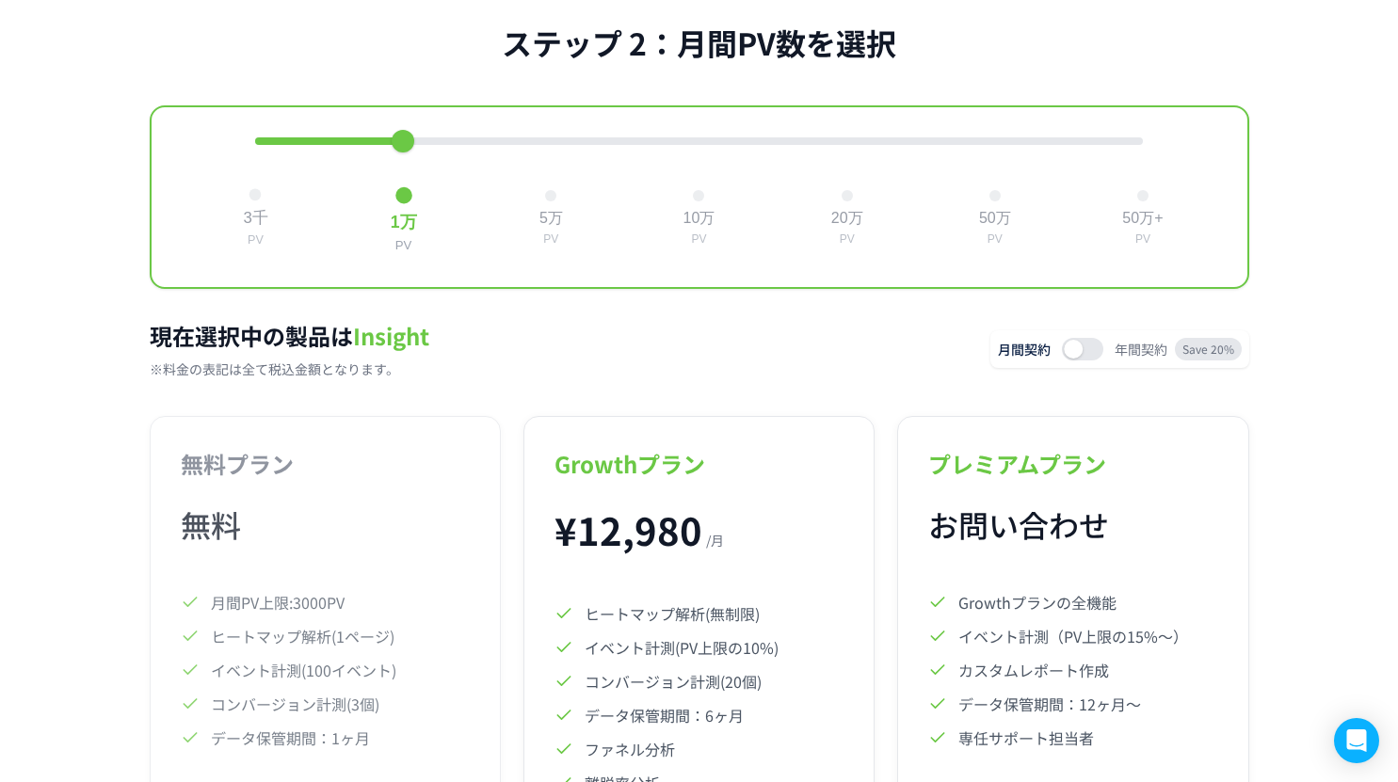
click at [255, 208] on button "3千 PV" at bounding box center [255, 218] width 40 height 74
click at [396, 204] on button "1万 PV" at bounding box center [403, 218] width 40 height 74
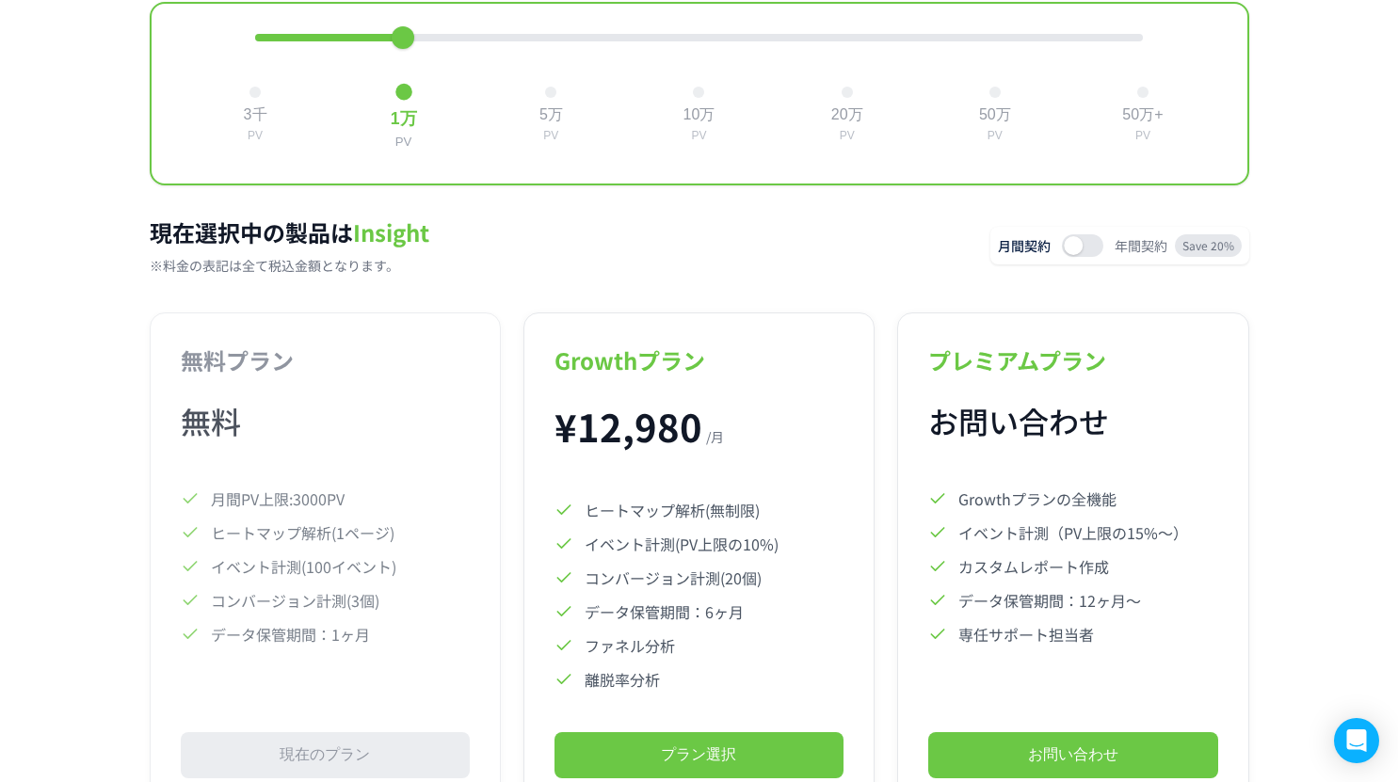
scroll to position [843, 0]
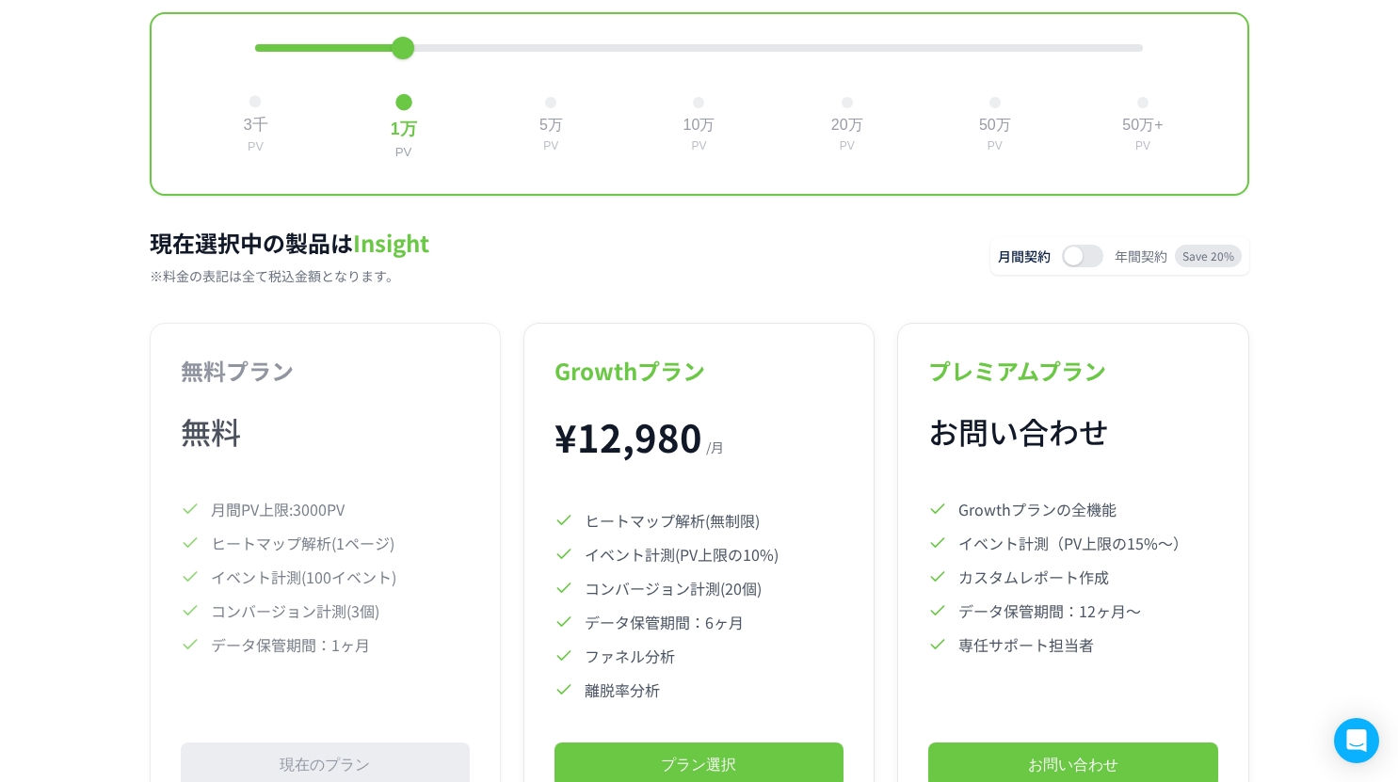
click at [249, 116] on button "3千 PV" at bounding box center [255, 125] width 40 height 74
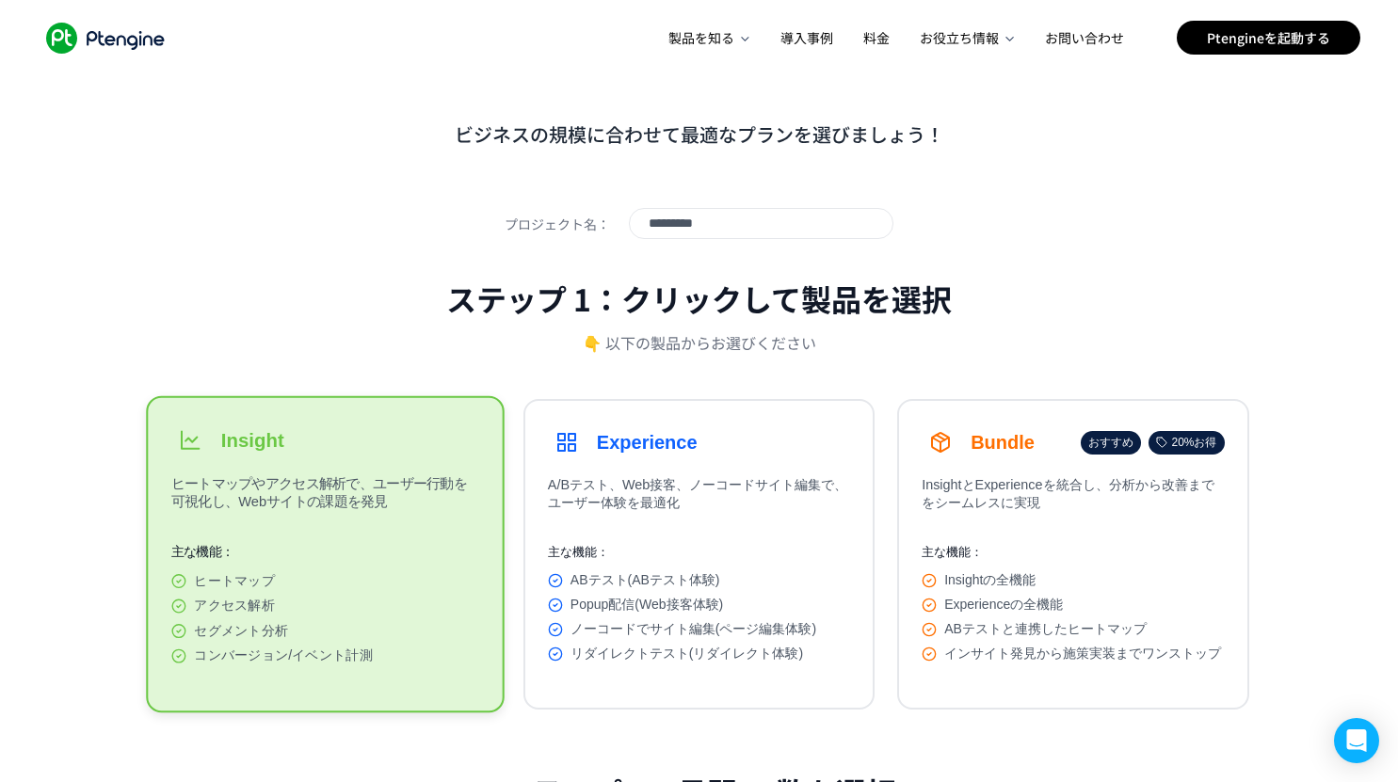
scroll to position [1, 0]
click at [734, 222] on input "*********" at bounding box center [761, 223] width 225 height 18
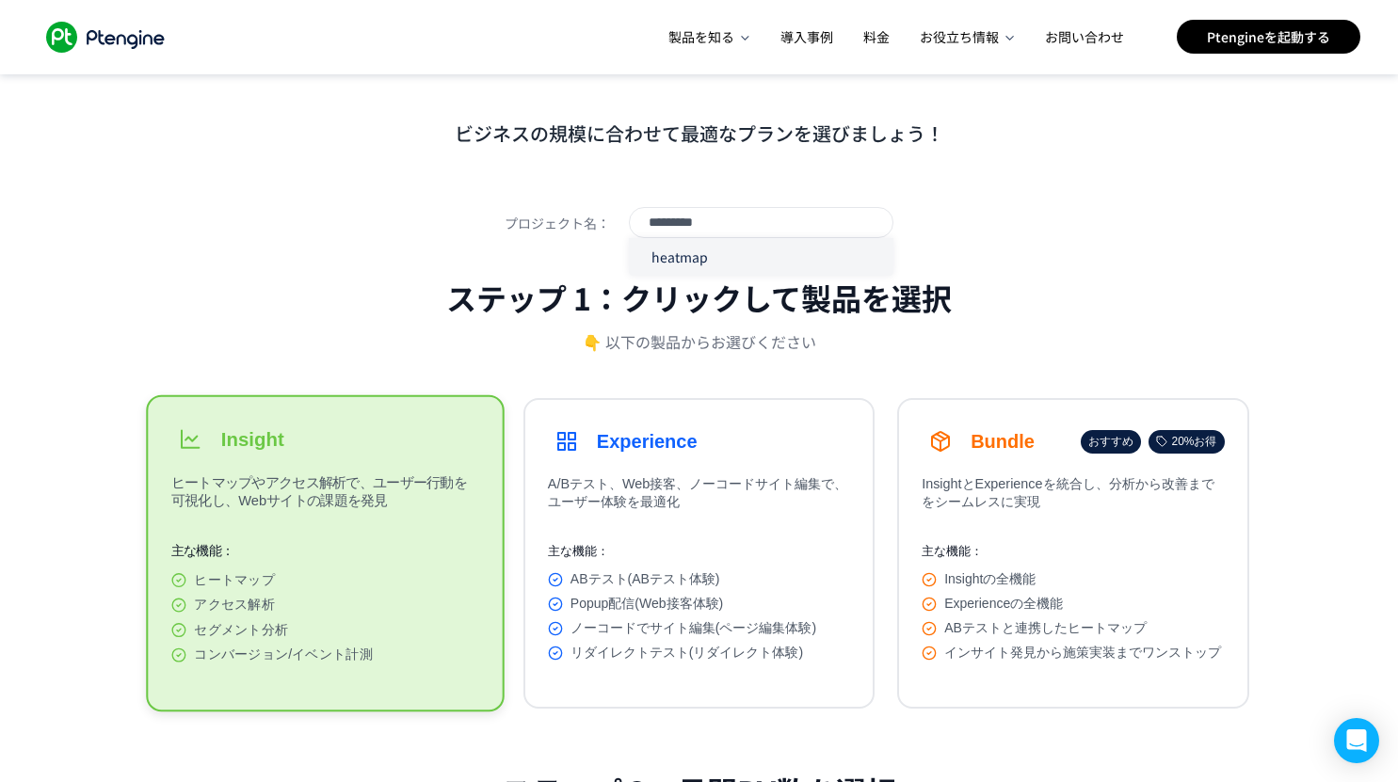
click at [725, 262] on div "heatmap" at bounding box center [761, 257] width 265 height 38
type input "*******"
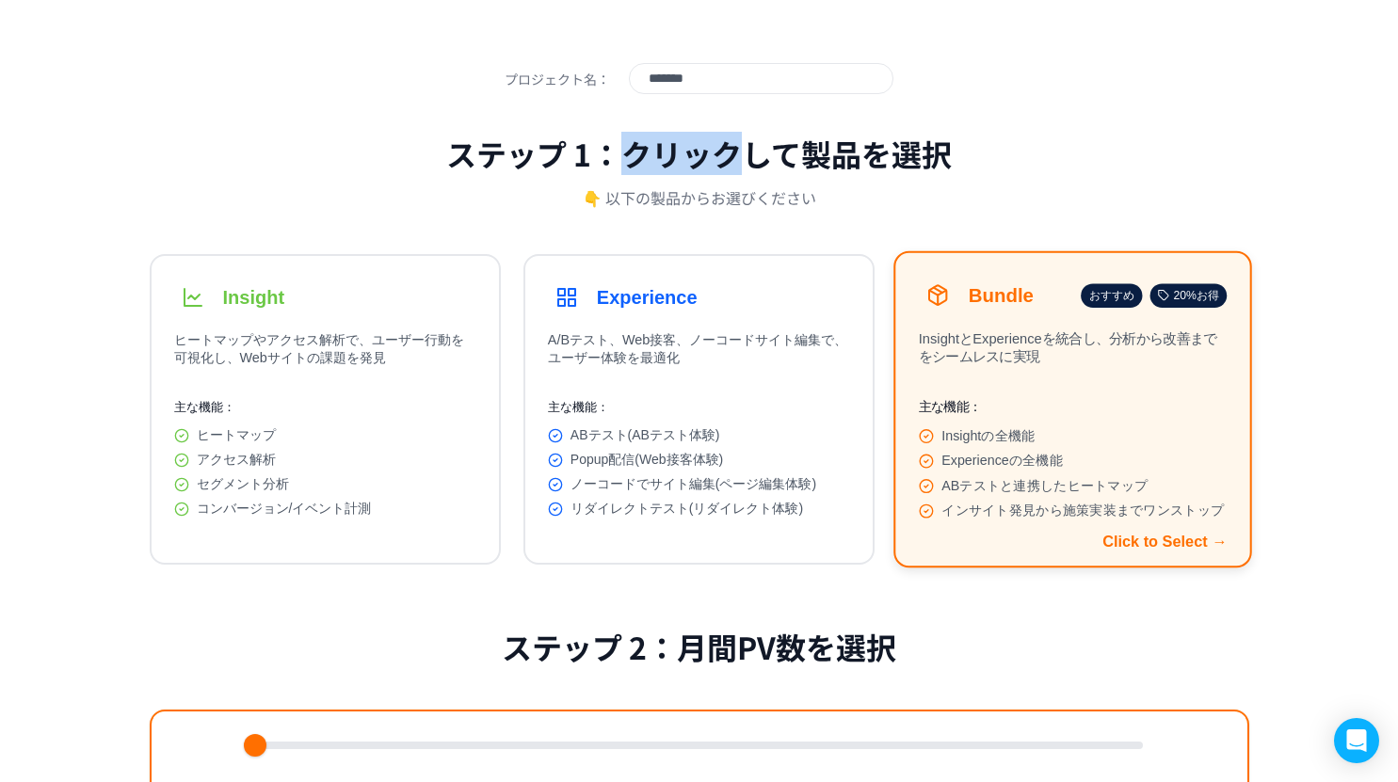
scroll to position [144, 0]
click at [369, 291] on div "Insight" at bounding box center [325, 299] width 302 height 38
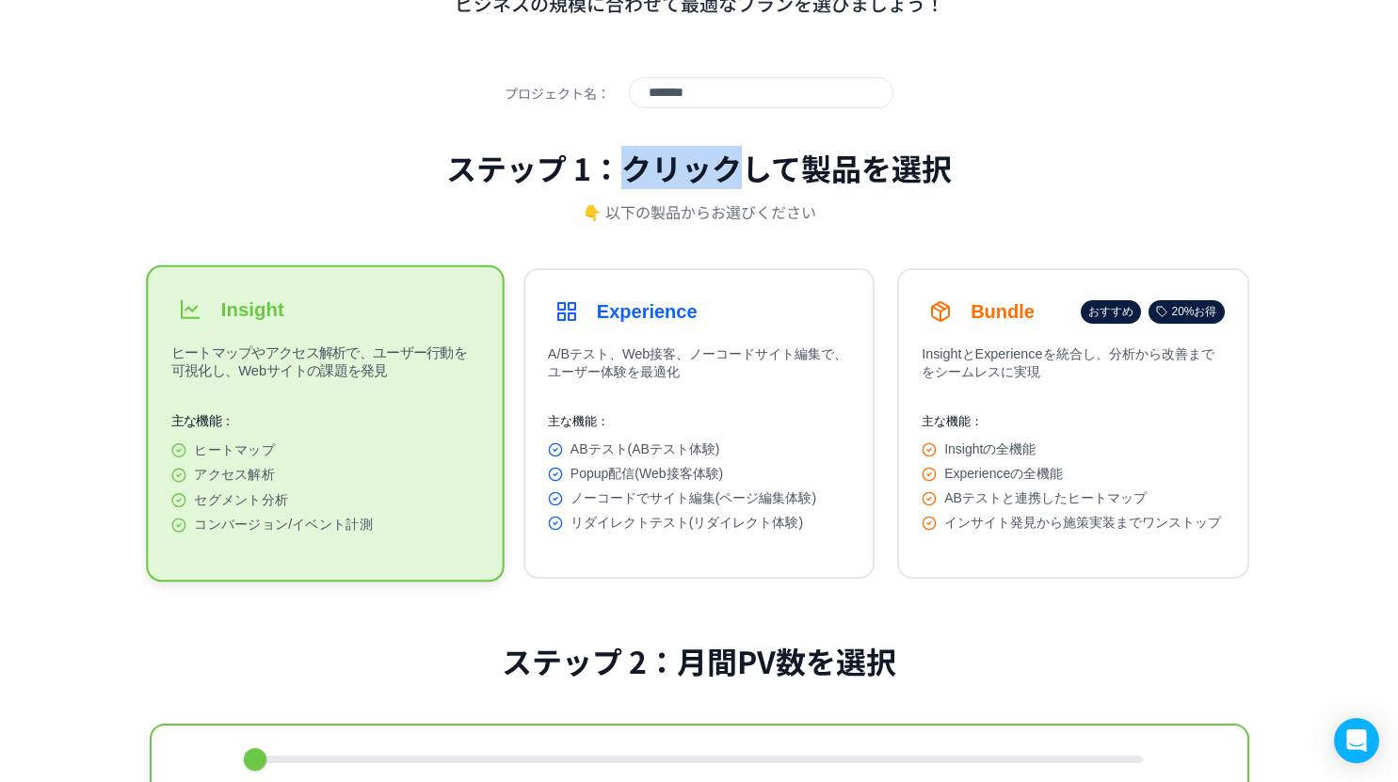
scroll to position [130, 0]
click at [678, 315] on h3 "Experience" at bounding box center [647, 313] width 101 height 22
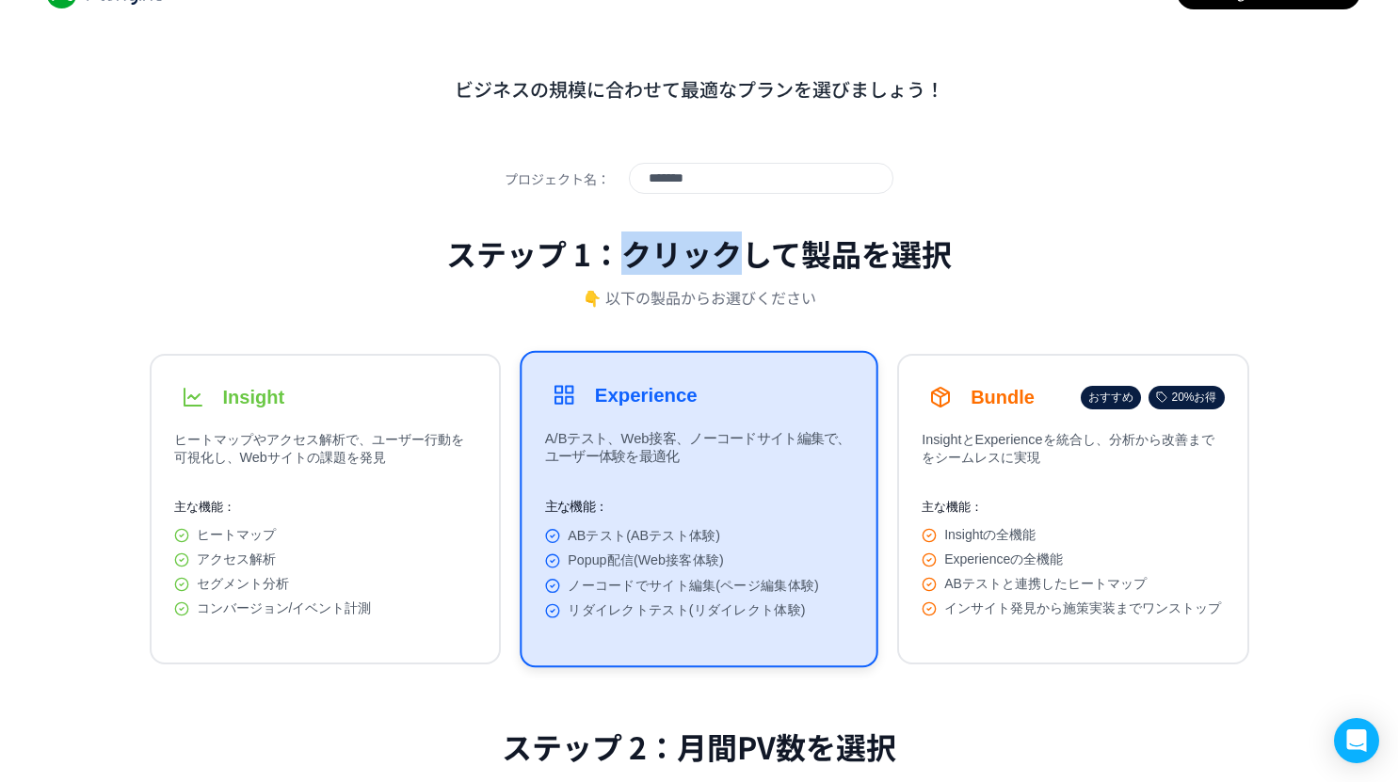
scroll to position [0, 0]
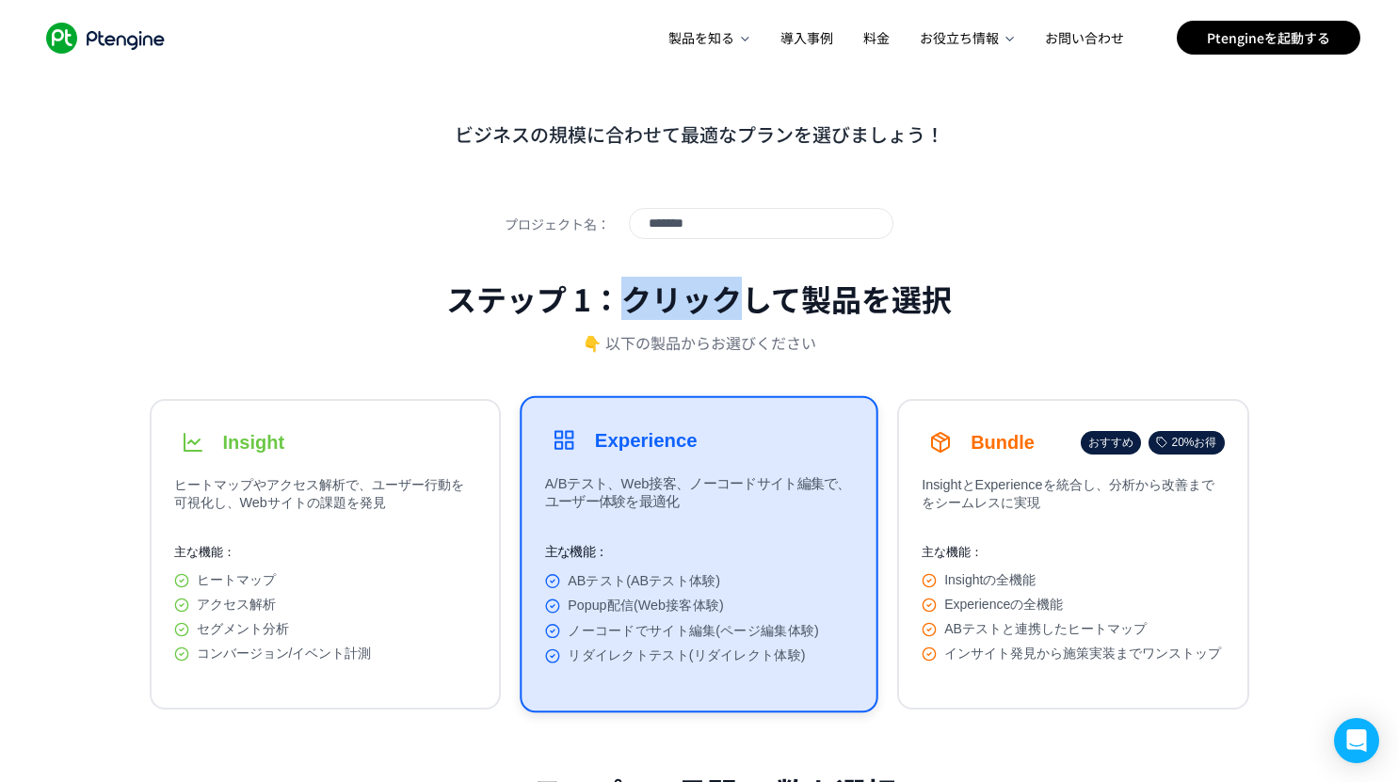
click at [92, 35] on icon ".ptenginelogo_svg__st2{fill:#fff}" at bounding box center [106, 38] width 136 height 31
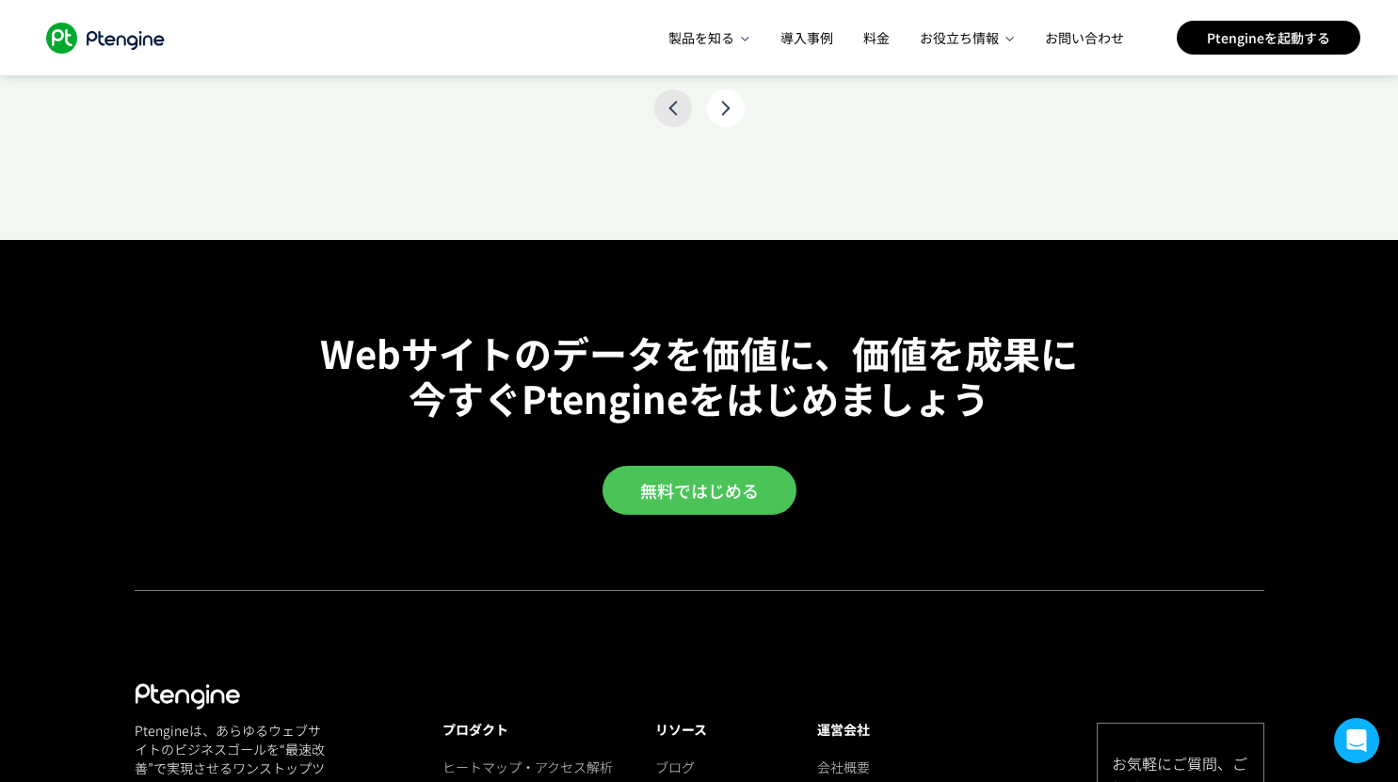
click at [743, 501] on link "無料ではじめる" at bounding box center [700, 490] width 194 height 49
